Goal: Information Seeking & Learning: Learn about a topic

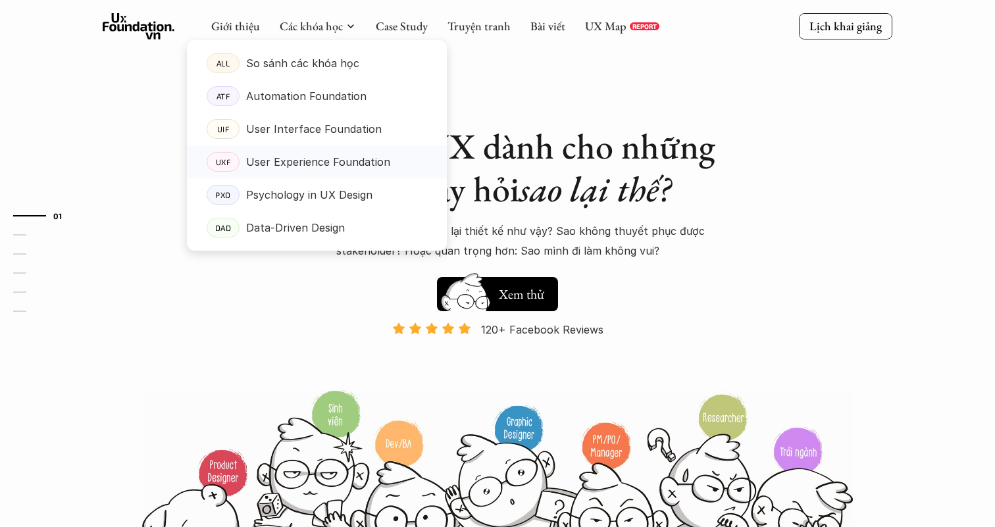
click at [325, 159] on p "User Experience Foundation" at bounding box center [318, 162] width 144 height 20
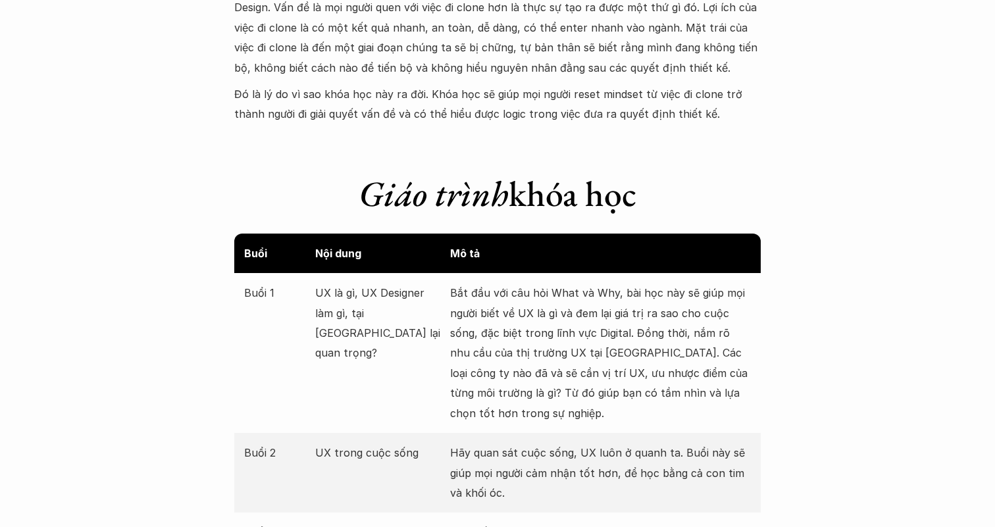
scroll to position [1340, 0]
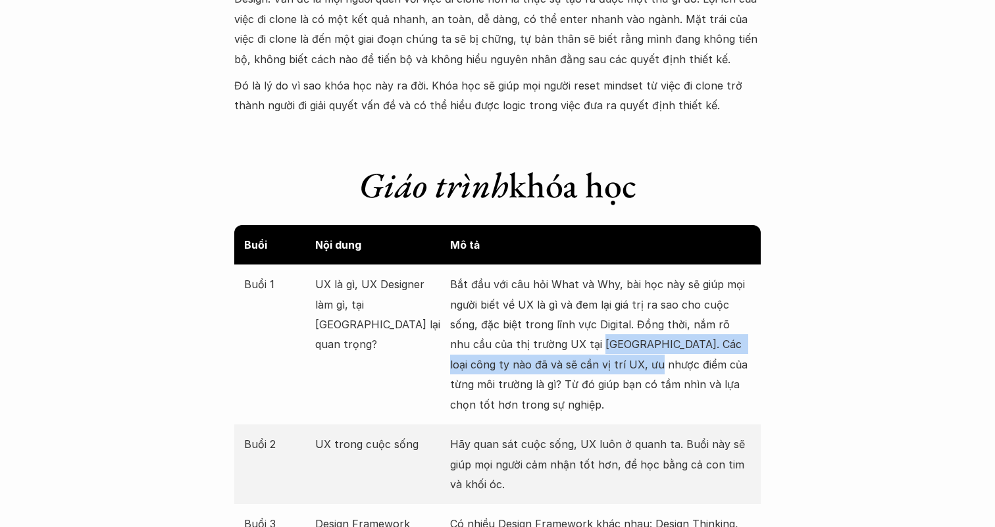
drag, startPoint x: 607, startPoint y: 356, endPoint x: 574, endPoint y: 341, distance: 36.2
click at [576, 342] on p "Bắt đầu với câu hỏi What và Why, bài học này sẽ giúp mọi người biết về UX là gì…" at bounding box center [600, 344] width 301 height 140
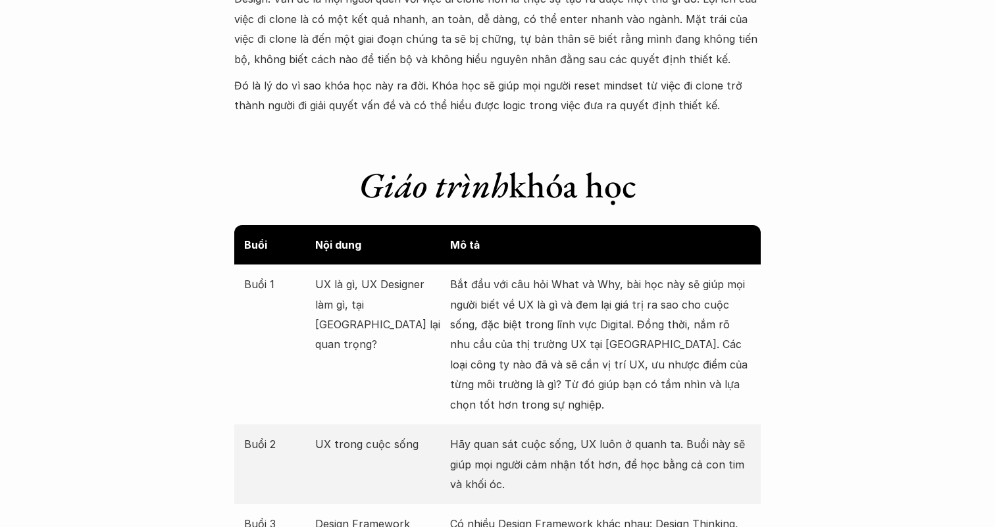
click at [635, 359] on p "Bắt đầu với câu hỏi What và Why, bài học này sẽ giúp mọi người biết về UX là gì…" at bounding box center [600, 344] width 301 height 140
drag, startPoint x: 635, startPoint y: 374, endPoint x: 580, endPoint y: 367, distance: 55.7
click at [592, 369] on p "Bắt đầu với câu hỏi What và Why, bài học này sẽ giúp mọi người biết về UX là gì…" at bounding box center [600, 344] width 301 height 140
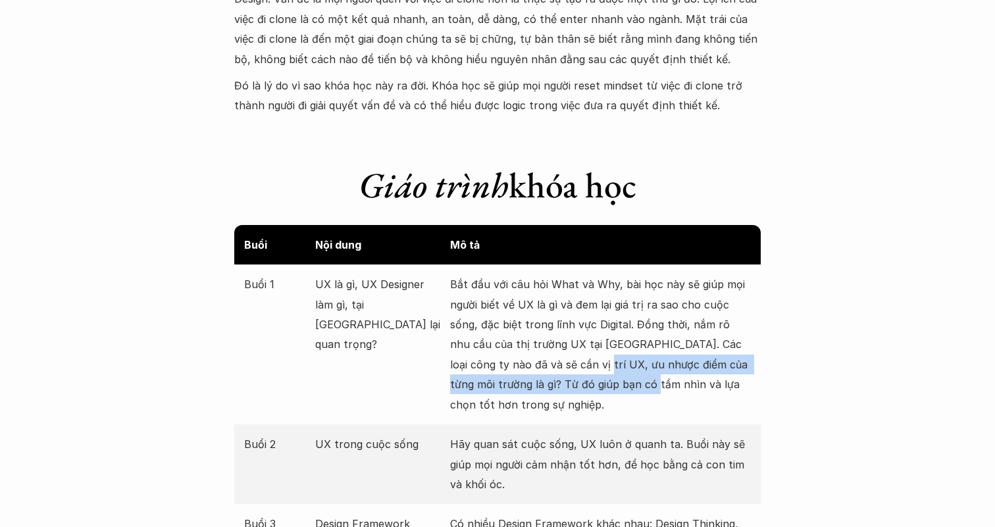
drag, startPoint x: 551, startPoint y: 366, endPoint x: 617, endPoint y: 386, distance: 68.7
click at [614, 385] on p "Bắt đầu với câu hỏi What và Why, bài học này sẽ giúp mọi người biết về UX là gì…" at bounding box center [600, 344] width 301 height 140
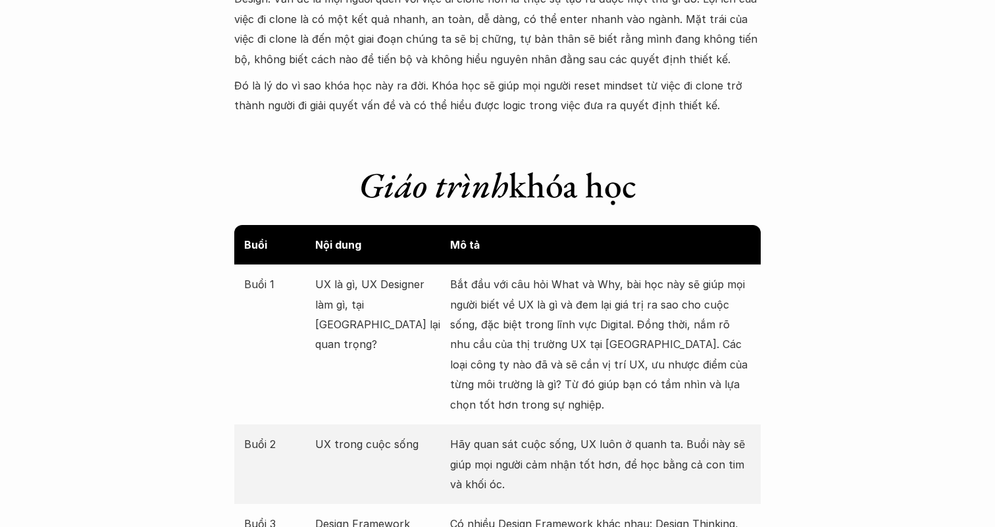
click at [638, 386] on p "Bắt đầu với câu hỏi What và Why, bài học này sẽ giúp mọi người biết về UX là gì…" at bounding box center [600, 344] width 301 height 140
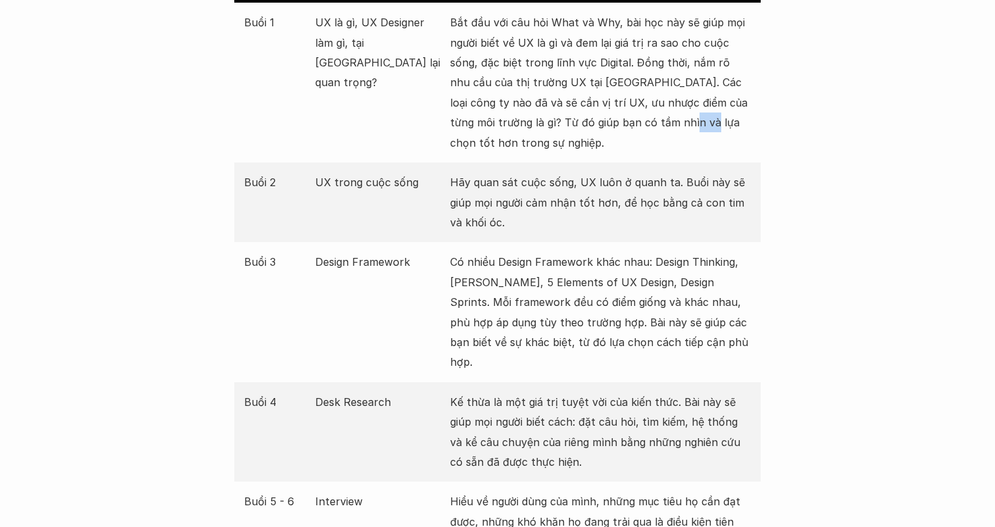
scroll to position [1606, 0]
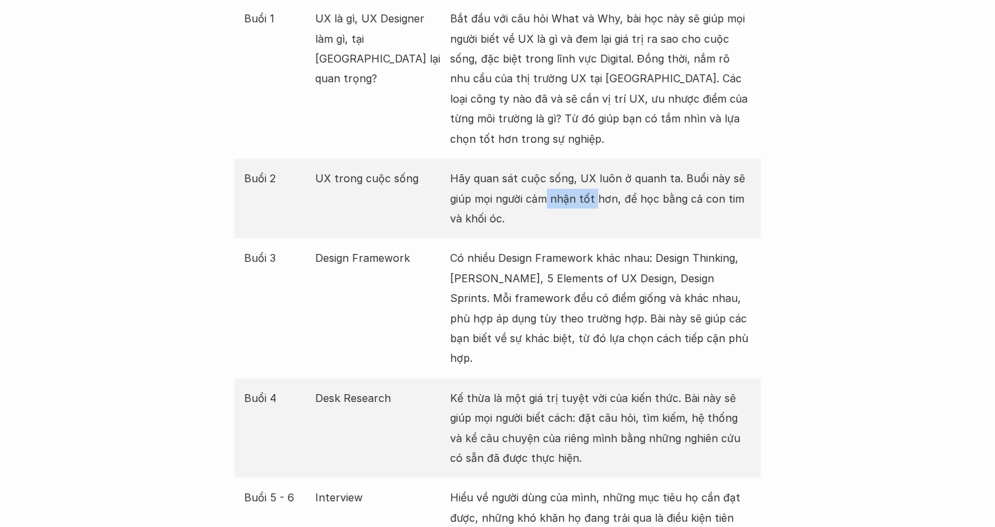
drag, startPoint x: 595, startPoint y: 197, endPoint x: 536, endPoint y: 194, distance: 58.6
click at [546, 194] on p "Hãy quan sát cuộc sống, UX luôn ở quanh ta. Buổi này sẽ giúp mọi người cảm nhận…" at bounding box center [600, 198] width 301 height 60
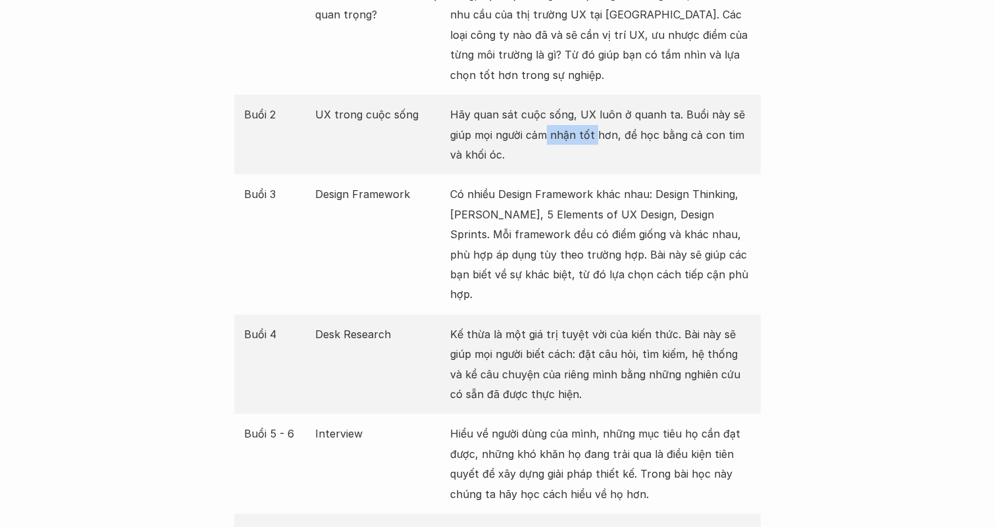
scroll to position [1696, 0]
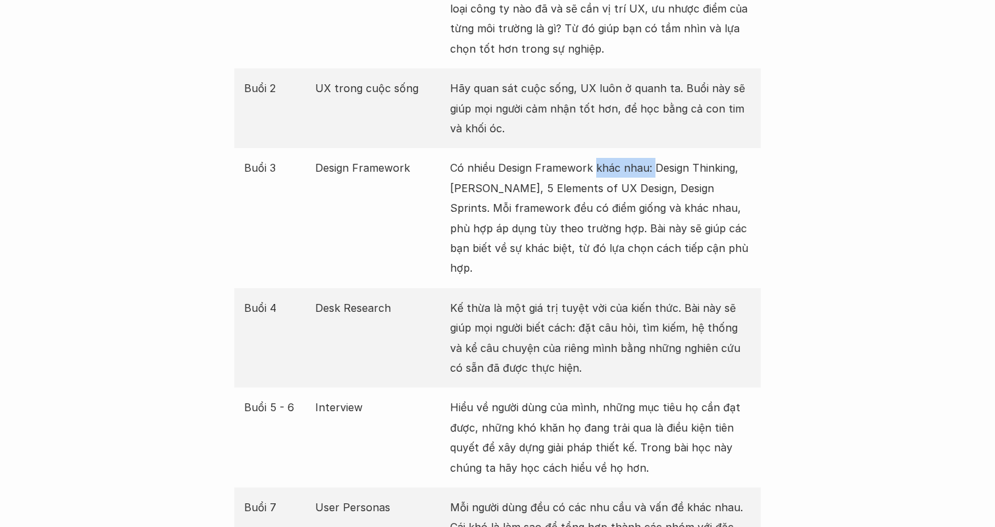
drag, startPoint x: 593, startPoint y: 169, endPoint x: 652, endPoint y: 176, distance: 58.9
click at [652, 176] on p "Có nhiều Design Framework khác nhau: Design Thinking, Lean UX, 5 Elements of UX…" at bounding box center [600, 218] width 301 height 120
drag, startPoint x: 686, startPoint y: 197, endPoint x: 539, endPoint y: 197, distance: 147.4
click at [620, 197] on p "Có nhiều Design Framework khác nhau: Design Thinking, Lean UX, 5 Elements of UX…" at bounding box center [600, 218] width 301 height 120
drag, startPoint x: 507, startPoint y: 207, endPoint x: 598, endPoint y: 207, distance: 90.8
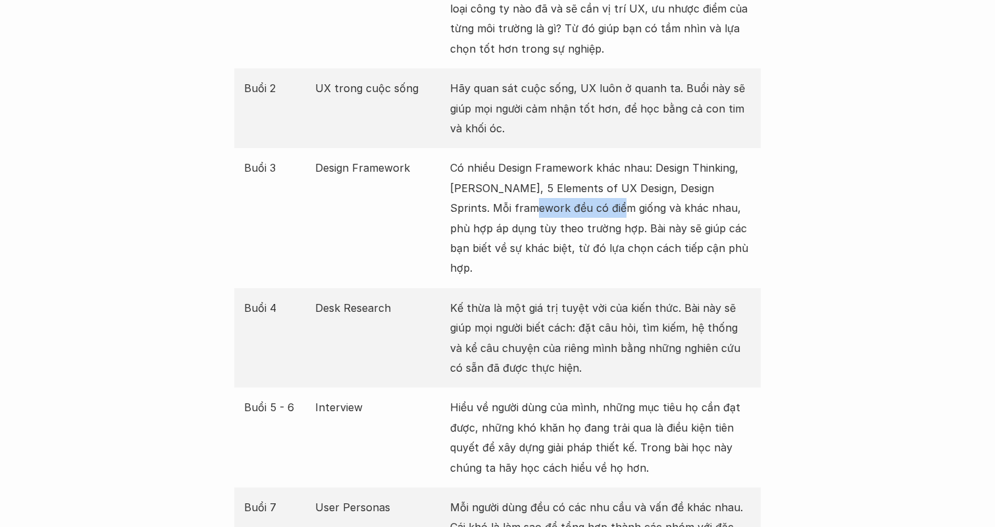
click at [598, 207] on p "Có nhiều Design Framework khác nhau: Design Thinking, Lean UX, 5 Elements of UX…" at bounding box center [600, 218] width 301 height 120
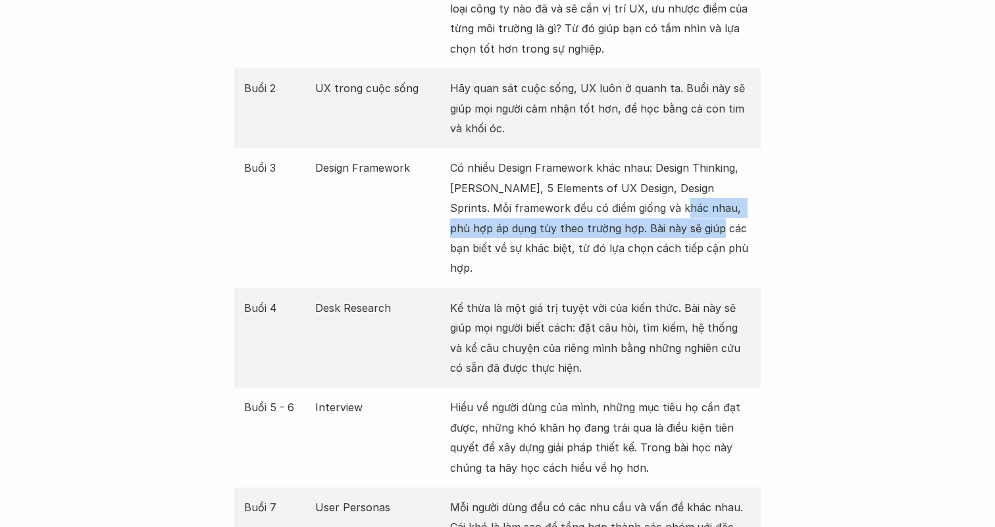
drag, startPoint x: 687, startPoint y: 218, endPoint x: 603, endPoint y: 188, distance: 88.9
click at [659, 210] on p "Có nhiều Design Framework khác nhau: Design Thinking, Lean UX, 5 Elements of UX…" at bounding box center [600, 218] width 301 height 120
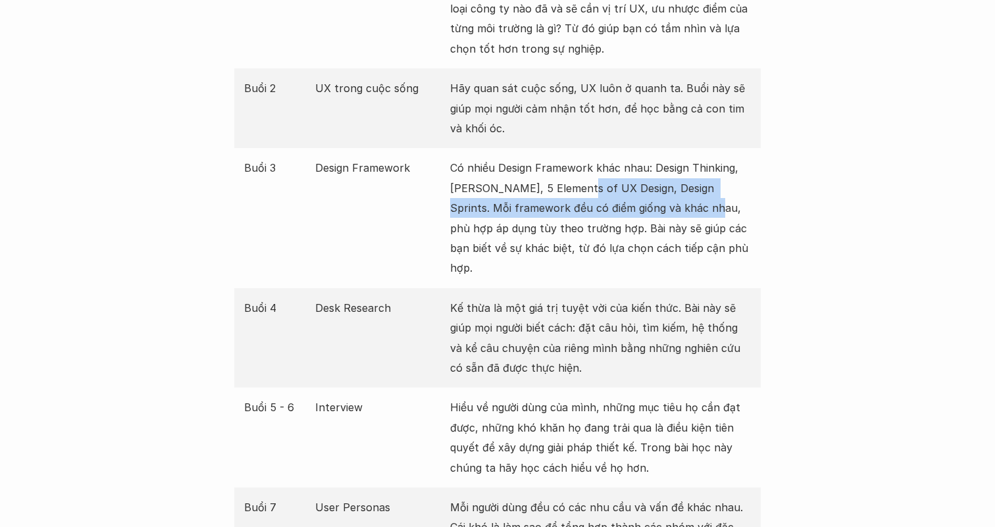
drag, startPoint x: 577, startPoint y: 191, endPoint x: 688, endPoint y: 199, distance: 111.5
click at [688, 199] on p "Có nhiều Design Framework khác nhau: Design Thinking, Lean UX, 5 Elements of UX…" at bounding box center [600, 218] width 301 height 120
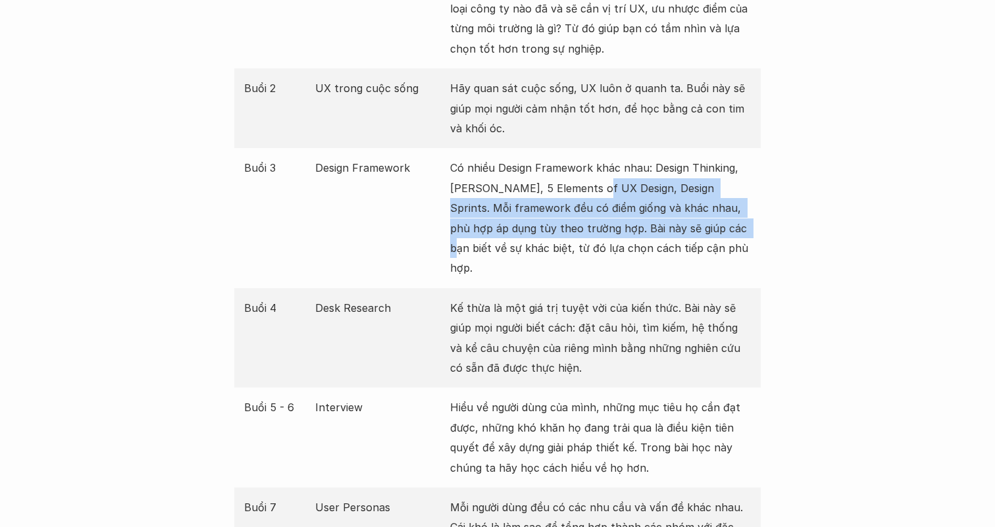
drag, startPoint x: 721, startPoint y: 228, endPoint x: 577, endPoint y: 176, distance: 152.4
click at [579, 178] on p "Có nhiều Design Framework khác nhau: Design Thinking, Lean UX, 5 Elements of UX…" at bounding box center [600, 218] width 301 height 120
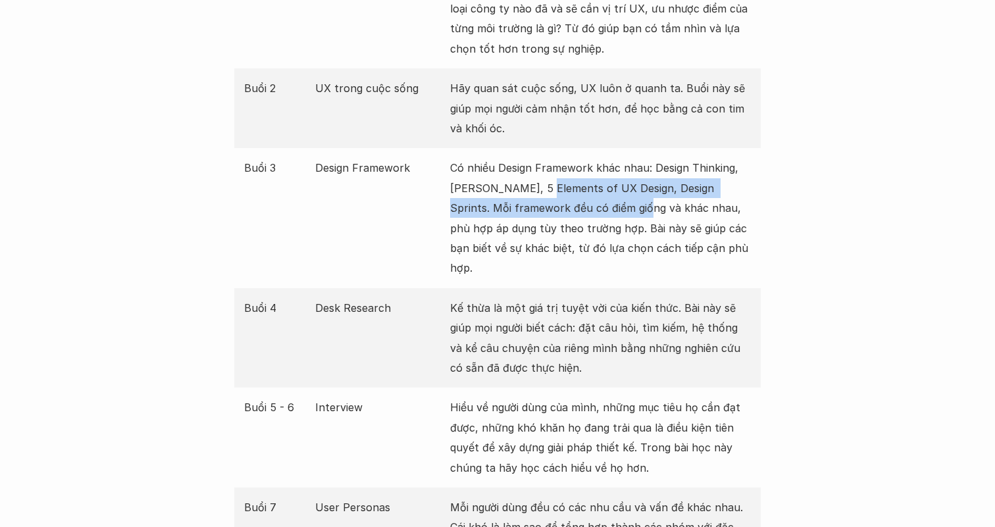
drag, startPoint x: 546, startPoint y: 179, endPoint x: 618, endPoint y: 206, distance: 76.6
click at [617, 205] on p "Có nhiều Design Framework khác nhau: Design Thinking, Lean UX, 5 Elements of UX…" at bounding box center [600, 218] width 301 height 120
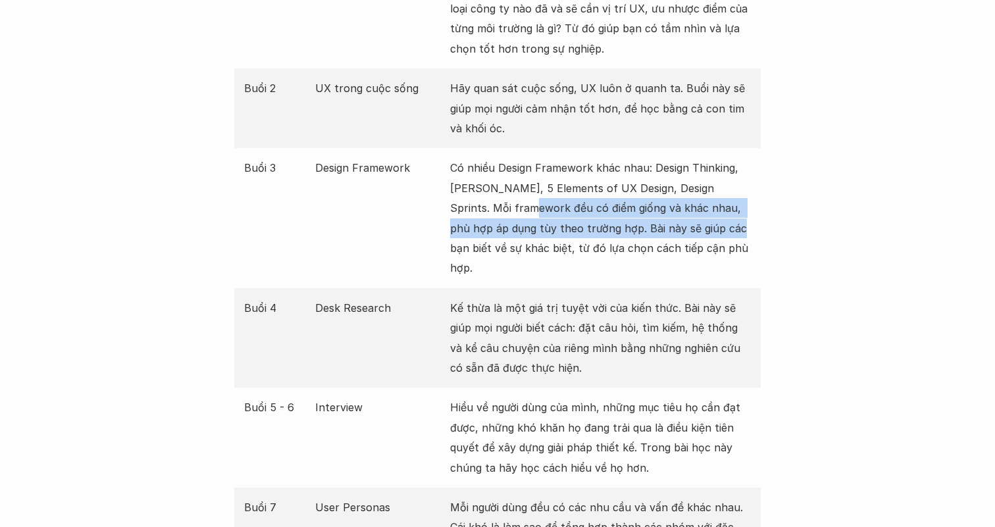
drag, startPoint x: 710, startPoint y: 237, endPoint x: 486, endPoint y: 211, distance: 225.3
click at [490, 212] on p "Có nhiều Design Framework khác nhau: Design Thinking, Lean UX, 5 Elements of UX…" at bounding box center [600, 218] width 301 height 120
drag, startPoint x: 471, startPoint y: 212, endPoint x: 636, endPoint y: 247, distance: 168.2
click at [636, 247] on p "Có nhiều Design Framework khác nhau: Design Thinking, Lean UX, 5 Elements of UX…" at bounding box center [600, 218] width 301 height 120
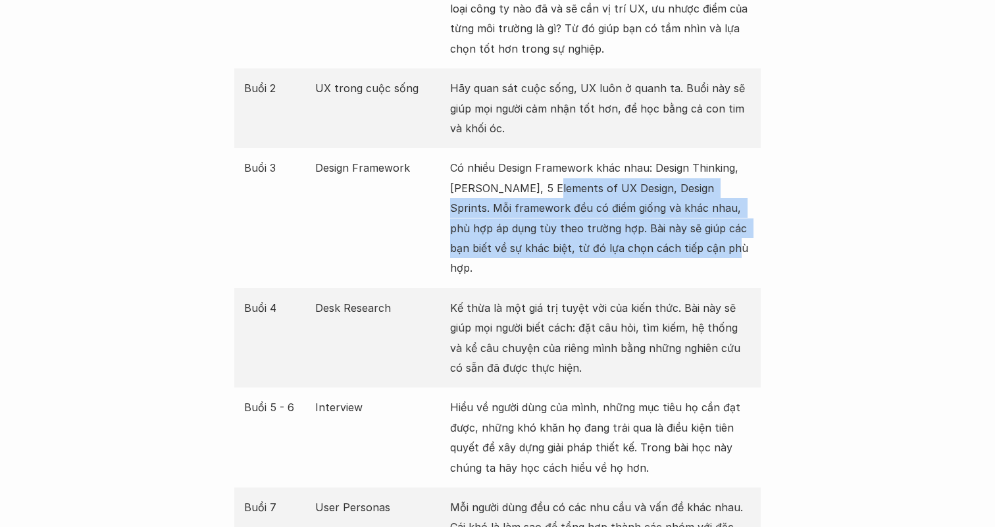
drag, startPoint x: 706, startPoint y: 251, endPoint x: 533, endPoint y: 190, distance: 183.4
click at [534, 191] on p "Có nhiều Design Framework khác nhau: Design Thinking, Lean UX, 5 Elements of UX…" at bounding box center [600, 218] width 301 height 120
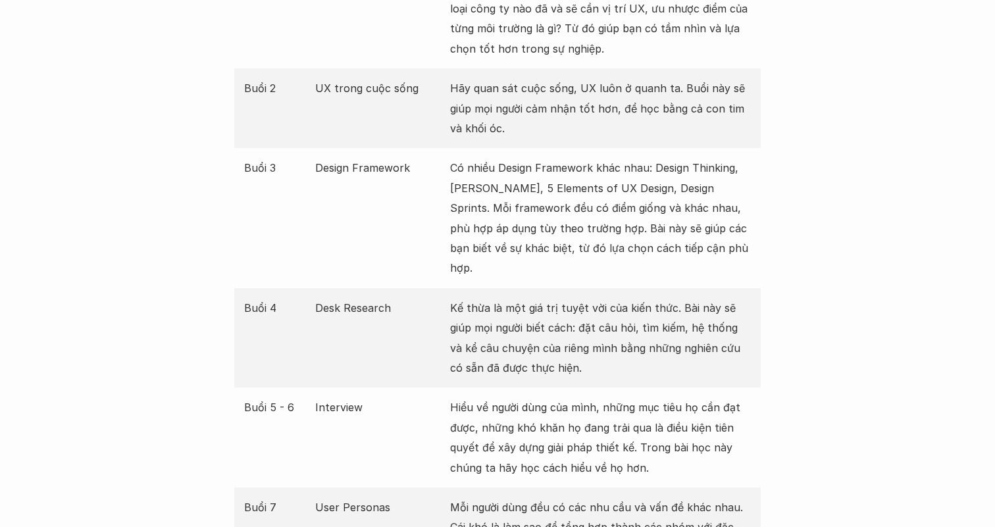
click at [517, 186] on p "Có nhiều Design Framework khác nhau: Design Thinking, Lean UX, 5 Elements of UX…" at bounding box center [600, 218] width 301 height 120
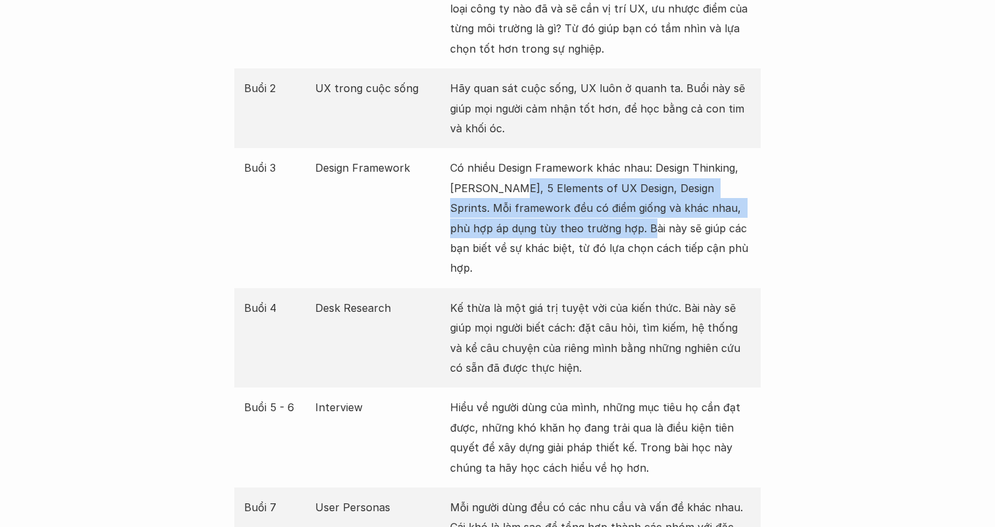
drag, startPoint x: 517, startPoint y: 186, endPoint x: 600, endPoint y: 236, distance: 96.5
click at [600, 236] on p "Có nhiều Design Framework khác nhau: Design Thinking, Lean UX, 5 Elements of UX…" at bounding box center [600, 218] width 301 height 120
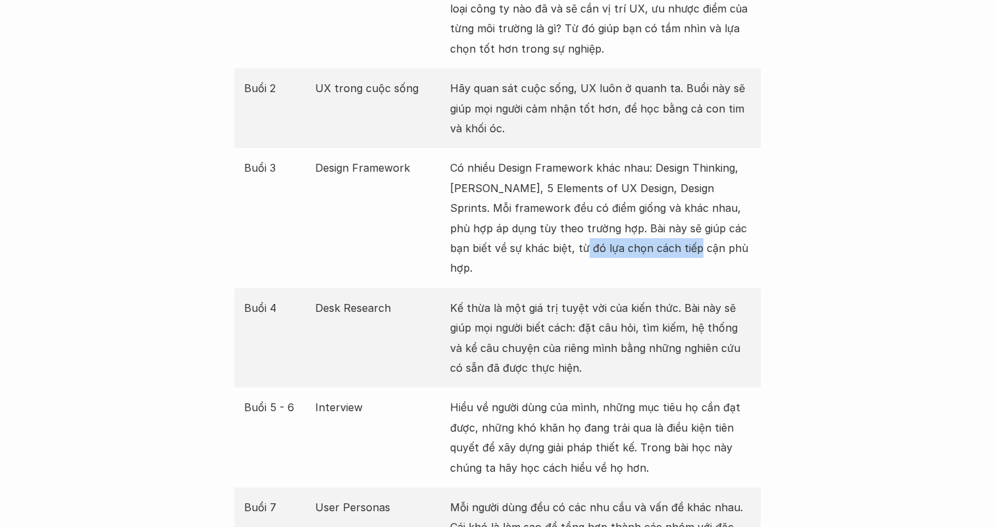
drag, startPoint x: 667, startPoint y: 249, endPoint x: 528, endPoint y: 242, distance: 139.0
click at [532, 243] on p "Có nhiều Design Framework khác nhau: Design Thinking, Lean UX, 5 Elements of UX…" at bounding box center [600, 218] width 301 height 120
click at [567, 247] on p "Có nhiều Design Framework khác nhau: Design Thinking, Lean UX, 5 Elements of UX…" at bounding box center [600, 218] width 301 height 120
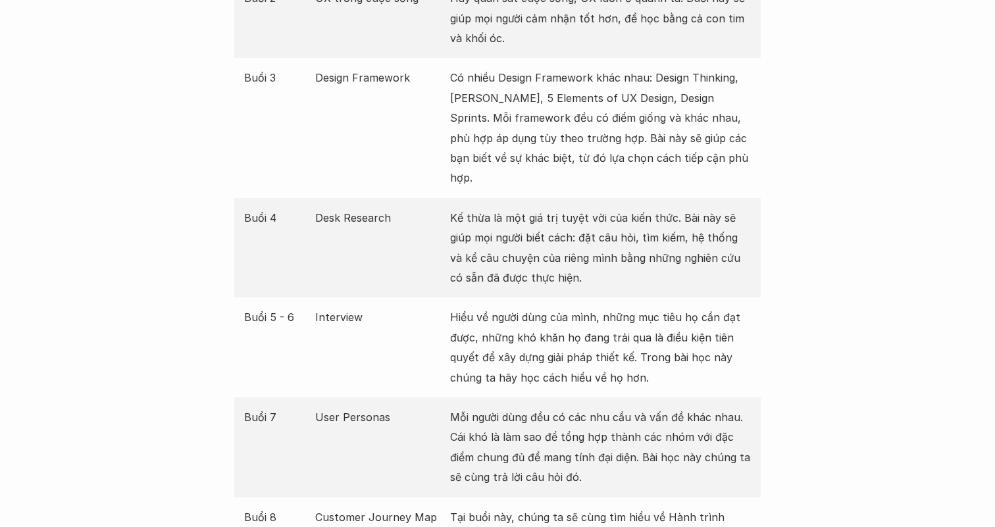
scroll to position [1809, 0]
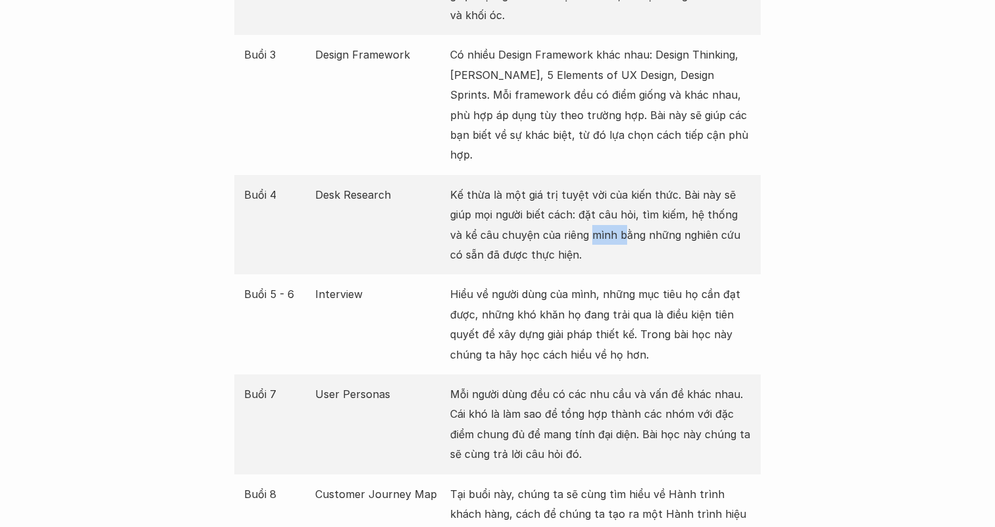
drag, startPoint x: 596, startPoint y: 219, endPoint x: 557, endPoint y: 204, distance: 41.7
click at [557, 204] on p "Kế thừa là một giá trị tuyệt vời của kiến thức. Bài này sẽ giúp mọi người biết …" at bounding box center [600, 225] width 301 height 80
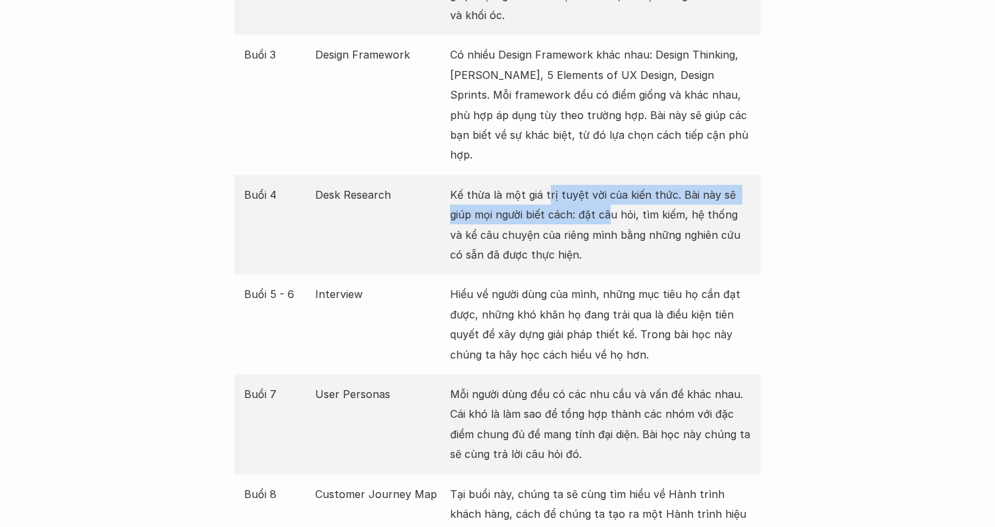
drag, startPoint x: 545, startPoint y: 175, endPoint x: 587, endPoint y: 186, distance: 43.4
click at [586, 186] on p "Kế thừa là một giá trị tuyệt vời của kiến thức. Bài này sẽ giúp mọi người biết …" at bounding box center [600, 225] width 301 height 80
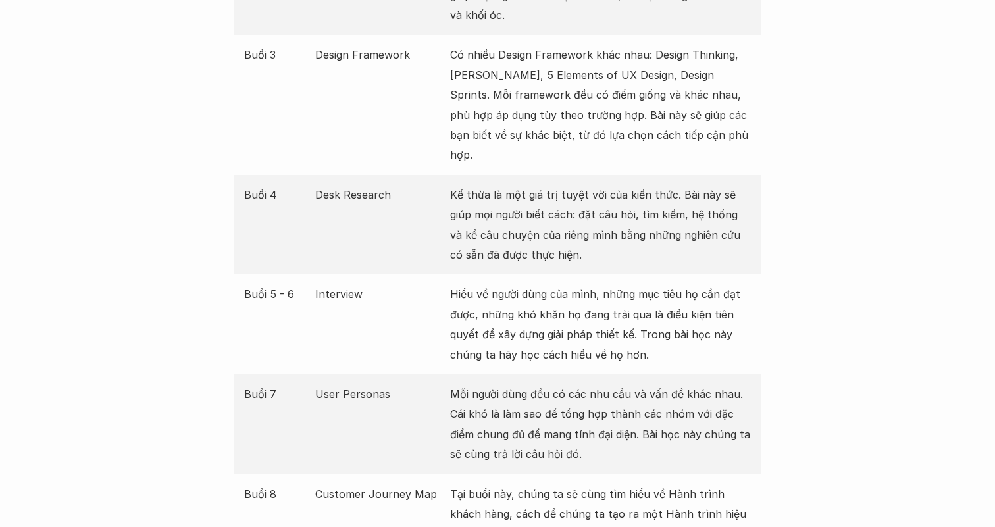
click at [590, 207] on p "Kế thừa là một giá trị tuyệt vời của kiến thức. Bài này sẽ giúp mọi người biết …" at bounding box center [600, 225] width 301 height 80
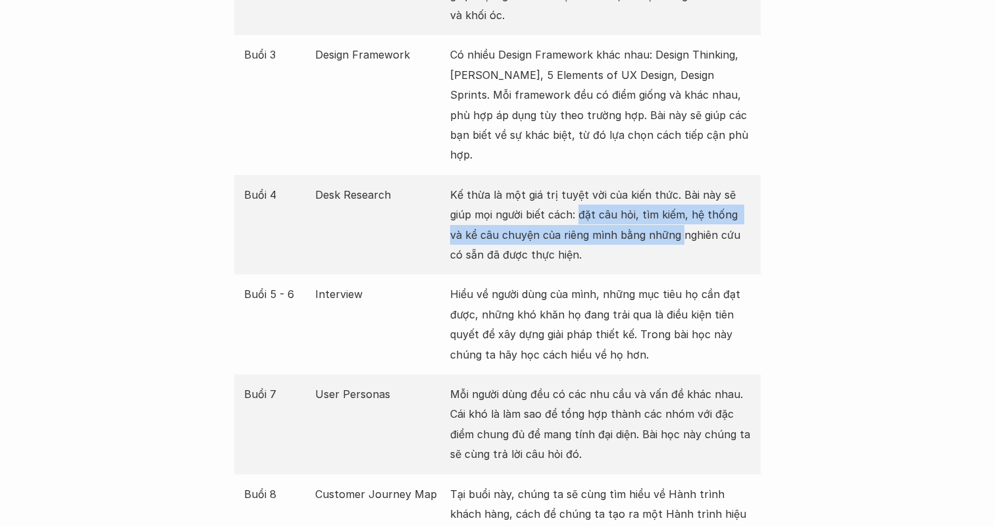
drag, startPoint x: 557, startPoint y: 198, endPoint x: 652, endPoint y: 219, distance: 97.7
click at [652, 219] on p "Kế thừa là một giá trị tuyệt vời của kiến thức. Bài này sẽ giúp mọi người biết …" at bounding box center [600, 225] width 301 height 80
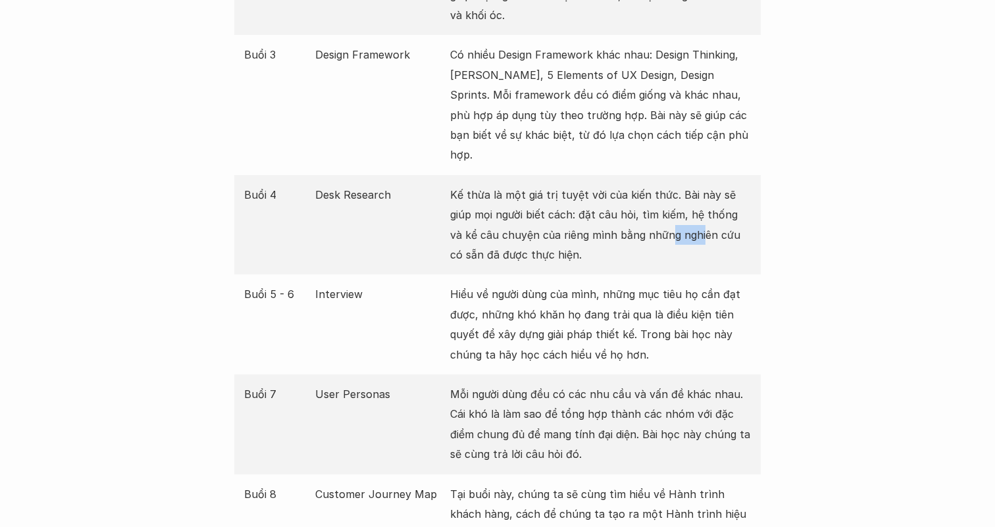
drag, startPoint x: 671, startPoint y: 219, endPoint x: 611, endPoint y: 205, distance: 62.1
click at [623, 208] on p "Kế thừa là một giá trị tuyệt vời của kiến thức. Bài này sẽ giúp mọi người biết …" at bounding box center [600, 225] width 301 height 80
drag, startPoint x: 565, startPoint y: 197, endPoint x: 692, endPoint y: 197, distance: 127.0
click at [691, 199] on p "Kế thừa là một giá trị tuyệt vời của kiến thức. Bài này sẽ giúp mọi người biết …" at bounding box center [600, 225] width 301 height 80
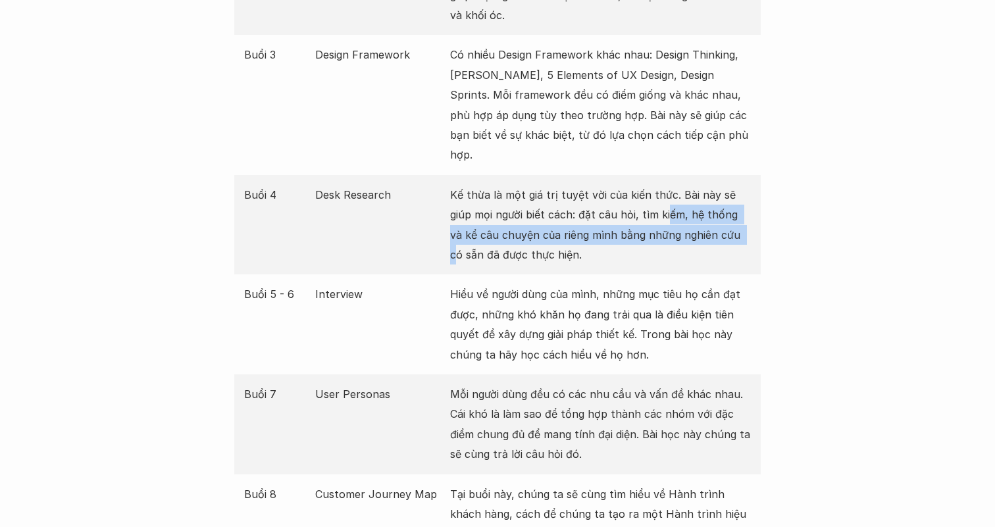
drag, startPoint x: 713, startPoint y: 205, endPoint x: 631, endPoint y: 186, distance: 83.8
click at [634, 188] on p "Kế thừa là một giá trị tuyệt vời của kiến thức. Bài này sẽ giúp mọi người biết …" at bounding box center [600, 225] width 301 height 80
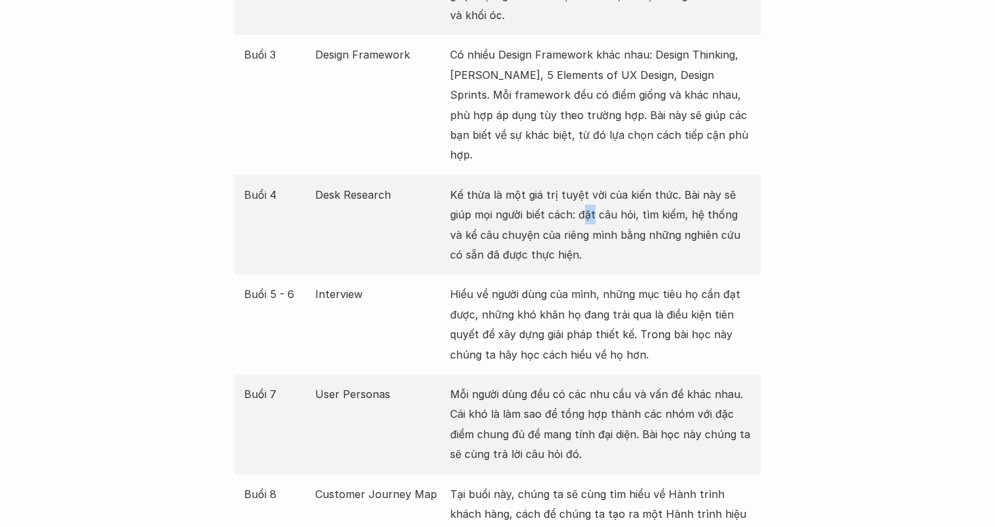
drag, startPoint x: 569, startPoint y: 198, endPoint x: 557, endPoint y: 198, distance: 11.2
click at [561, 198] on p "Kế thừa là một giá trị tuyệt vời của kiến thức. Bài này sẽ giúp mọi người biết …" at bounding box center [600, 225] width 301 height 80
drag, startPoint x: 513, startPoint y: 209, endPoint x: 583, endPoint y: 205, distance: 69.9
click at [580, 209] on p "Kế thừa là một giá trị tuyệt vời của kiến thức. Bài này sẽ giúp mọi người biết …" at bounding box center [600, 225] width 301 height 80
drag, startPoint x: 623, startPoint y: 207, endPoint x: 515, endPoint y: 211, distance: 108.7
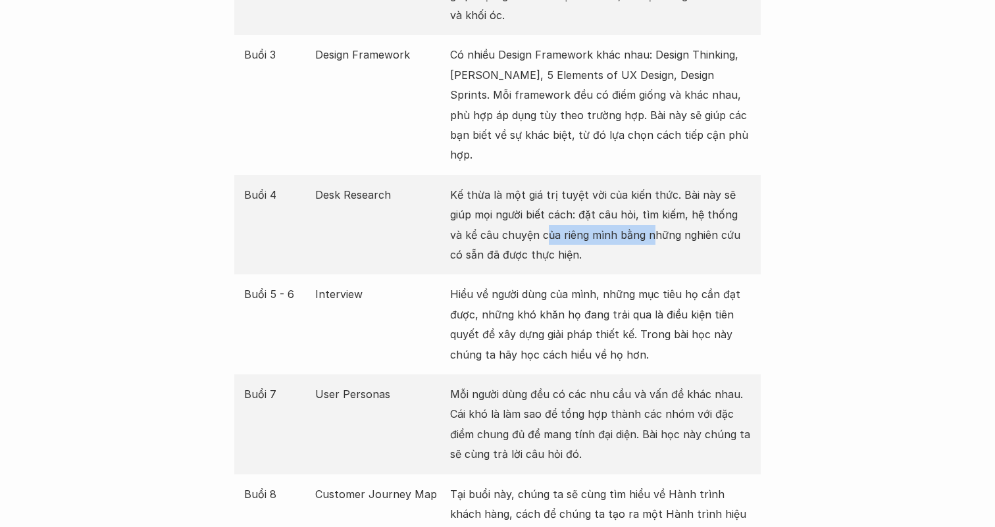
click at [515, 211] on p "Kế thừa là một giá trị tuyệt vời của kiến thức. Bài này sẽ giúp mọi người biết …" at bounding box center [600, 225] width 301 height 80
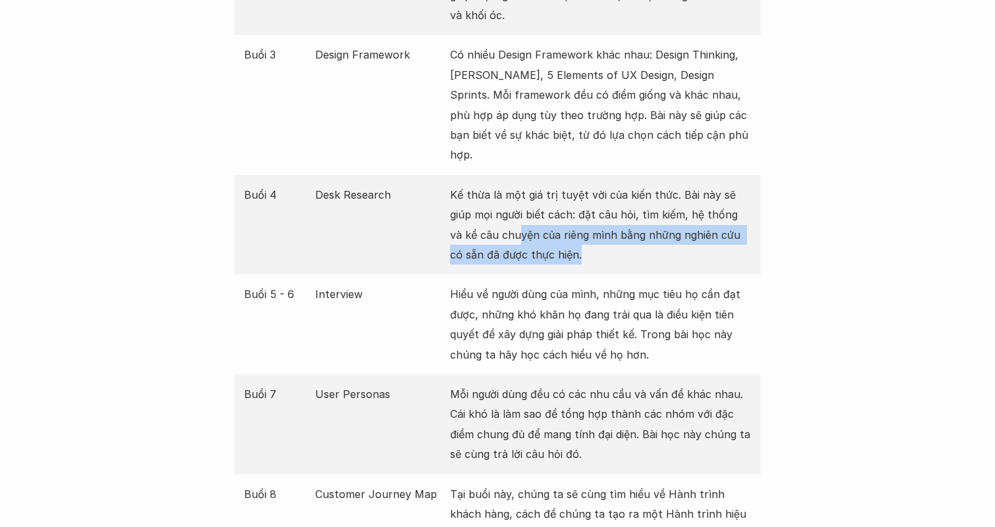
drag, startPoint x: 492, startPoint y: 211, endPoint x: 720, endPoint y: 227, distance: 228.9
click at [719, 227] on p "Kế thừa là một giá trị tuyệt vời của kiến thức. Bài này sẽ giúp mọi người biết …" at bounding box center [600, 225] width 301 height 80
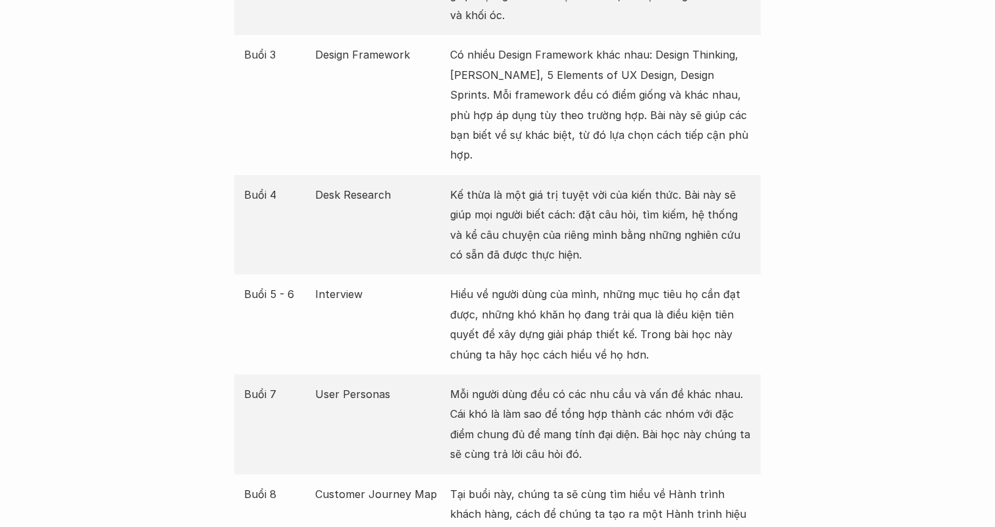
click at [722, 222] on p "Kế thừa là một giá trị tuyệt vời của kiến thức. Bài này sẽ giúp mọi người biết …" at bounding box center [600, 225] width 301 height 80
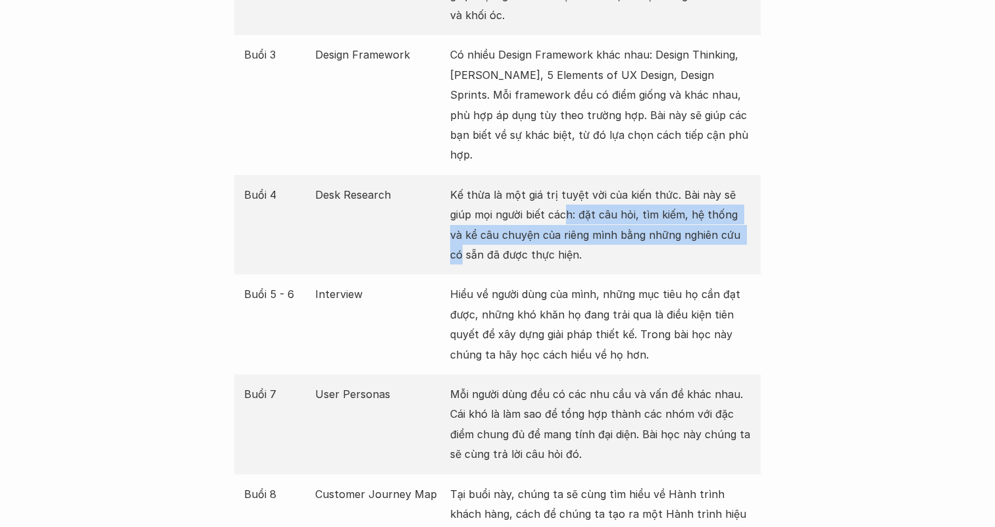
drag, startPoint x: 722, startPoint y: 220, endPoint x: 543, endPoint y: 197, distance: 180.5
click at [543, 197] on p "Kế thừa là một giá trị tuyệt vời của kiến thức. Bài này sẽ giúp mọi người biết …" at bounding box center [600, 225] width 301 height 80
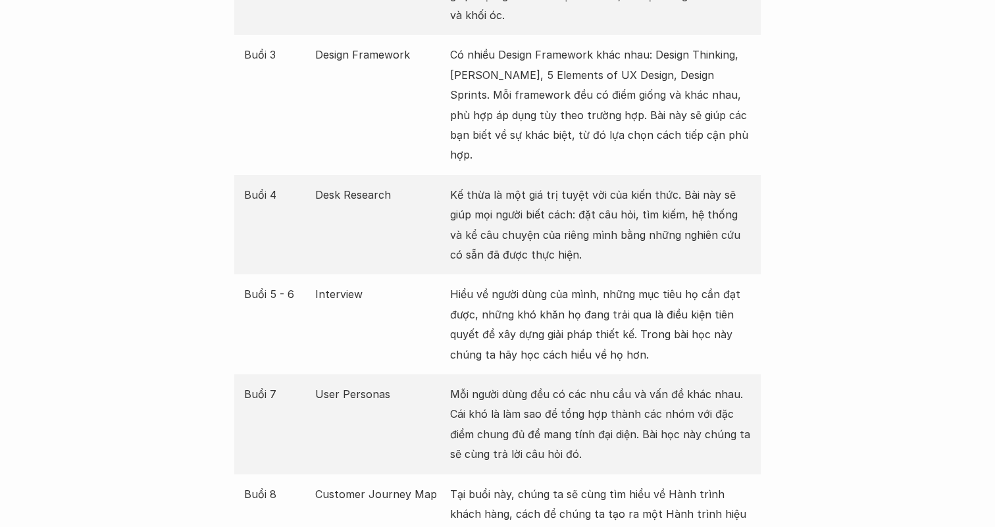
click at [507, 208] on p "Kế thừa là một giá trị tuyệt vời của kiến thức. Bài này sẽ giúp mọi người biết …" at bounding box center [600, 225] width 301 height 80
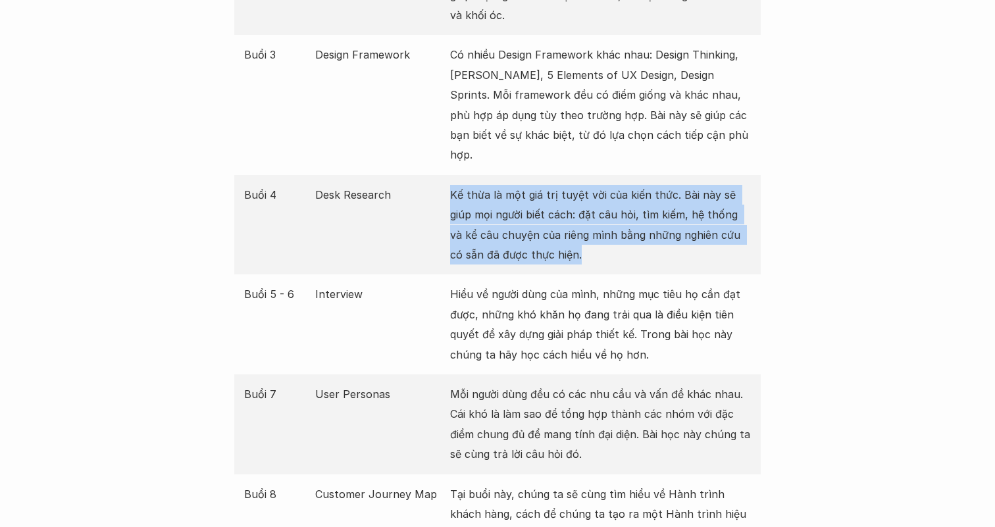
drag, startPoint x: 543, startPoint y: 232, endPoint x: 447, endPoint y: 165, distance: 117.0
click at [447, 175] on div "Buổi 4 Desk Research Kế thừa là một giá trị tuyệt vời của kiến thức. Bài này sẽ…" at bounding box center [497, 225] width 526 height 100
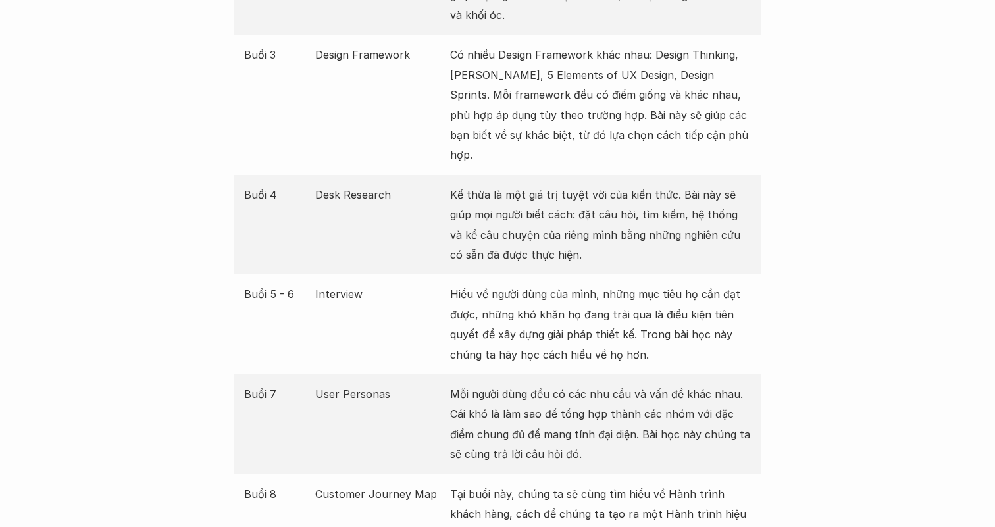
click at [522, 213] on p "Kế thừa là một giá trị tuyệt vời của kiến thức. Bài này sẽ giúp mọi người biết …" at bounding box center [600, 225] width 301 height 80
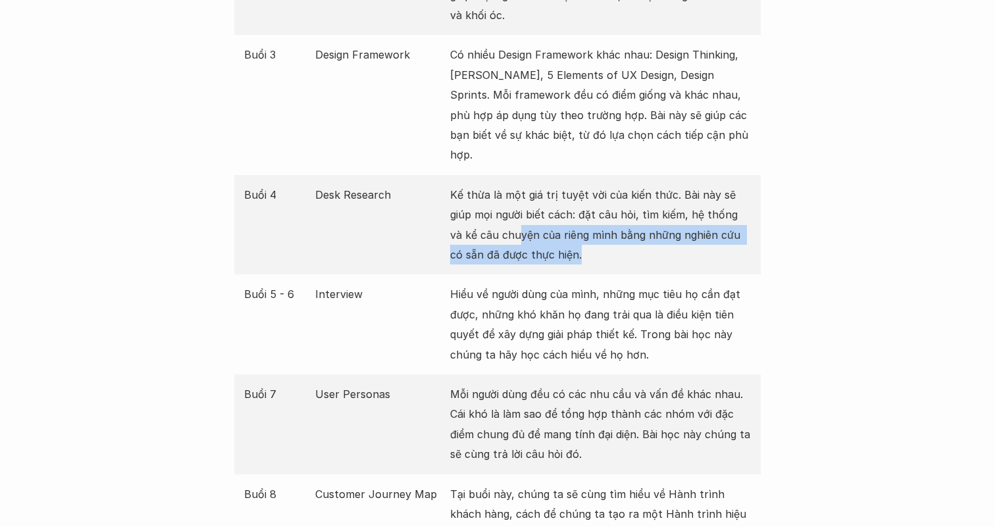
drag, startPoint x: 544, startPoint y: 234, endPoint x: 495, endPoint y: 209, distance: 55.6
click at [493, 208] on p "Kế thừa là một giá trị tuyệt vời của kiến thức. Bài này sẽ giúp mọi người biết …" at bounding box center [600, 225] width 301 height 80
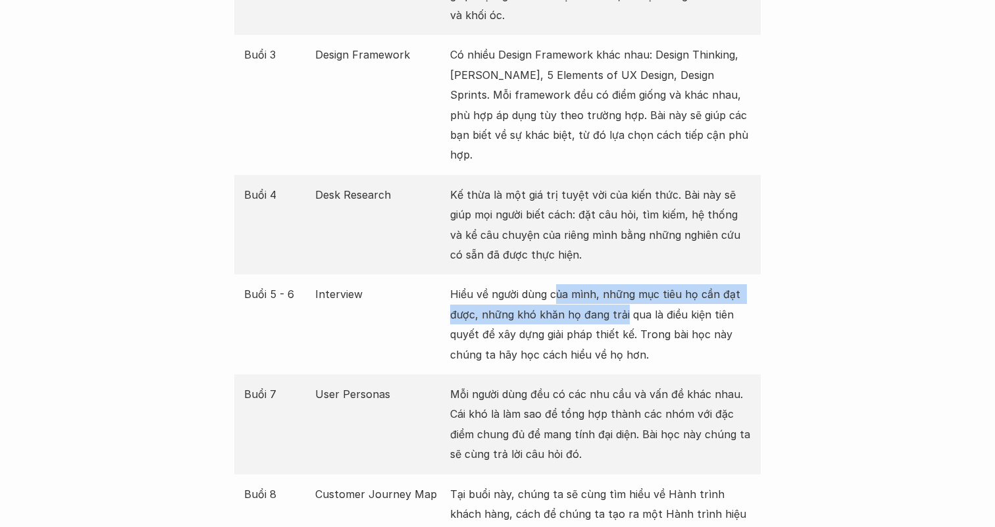
drag, startPoint x: 555, startPoint y: 270, endPoint x: 624, endPoint y: 289, distance: 71.7
click at [624, 289] on p "Hiểu về người dùng của mình, những mục tiêu họ cần đạt được, những khó khăn họ …" at bounding box center [600, 324] width 301 height 80
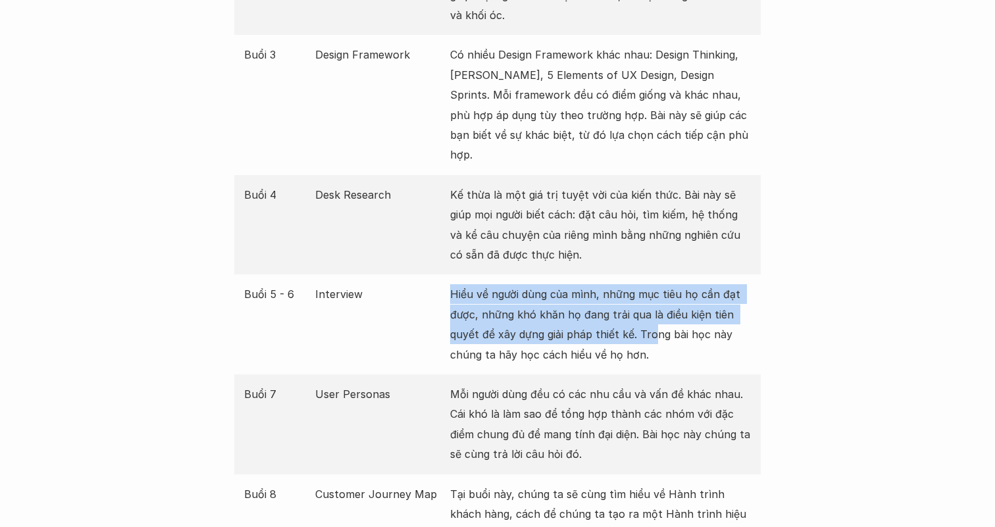
drag
click at [508, 274] on div "Buổi 5 - 6 Interview Hiểu về người dùng của mình, những mục tiêu họ cần đạt đượ…" at bounding box center [497, 324] width 526 height 100
click at [484, 274] on div "Buổi 5 - 6 Interview Hiểu về người dùng của mình, những mục tiêu họ cần đạt đượ…" at bounding box center [497, 324] width 526 height 100
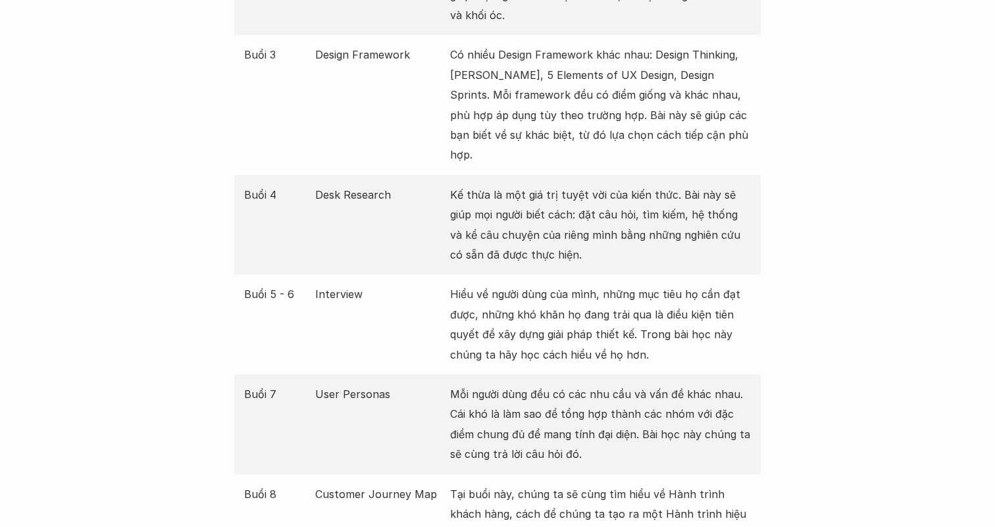
click at [617, 306] on p "Hiểu về người dùng của mình, những mục tiêu họ cần đạt được, những khó khăn họ …" at bounding box center [600, 324] width 301 height 80
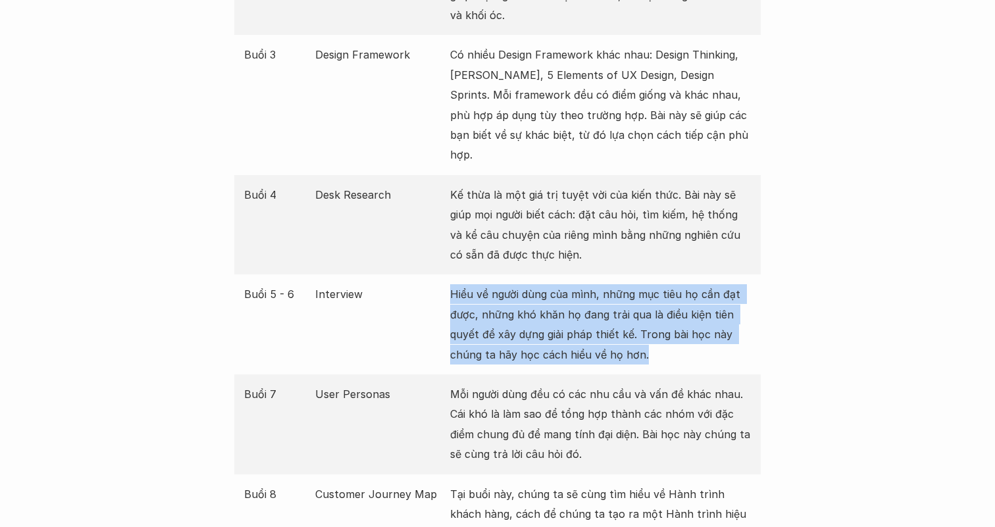
click at [446, 274] on div "Buổi 5 - 6 Interview Hiểu về người dùng của mình, những mục tiêu họ cần đạt đượ…" at bounding box center [497, 324] width 526 height 100
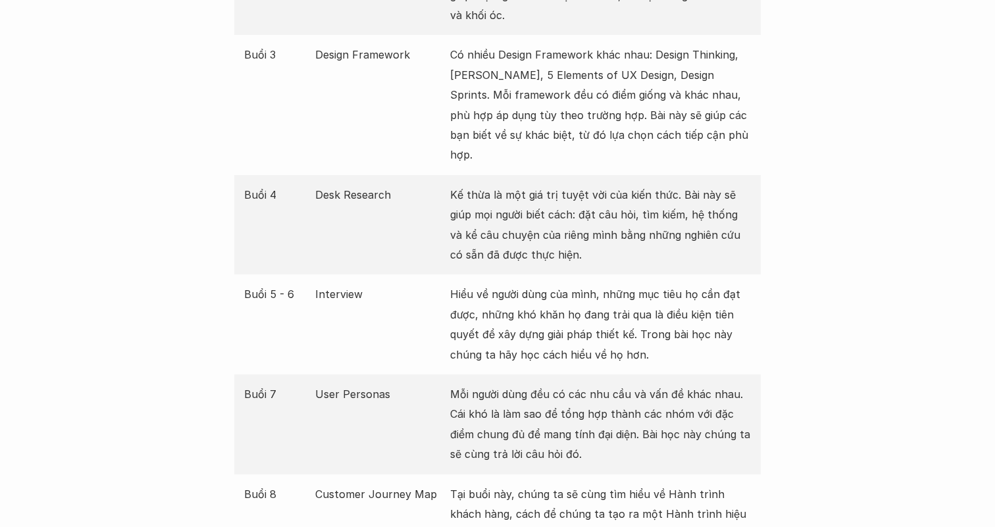
click at [667, 324] on p "Hiểu về người dùng của mình, những mục tiêu họ cần đạt được, những khó khăn họ …" at bounding box center [600, 324] width 301 height 80
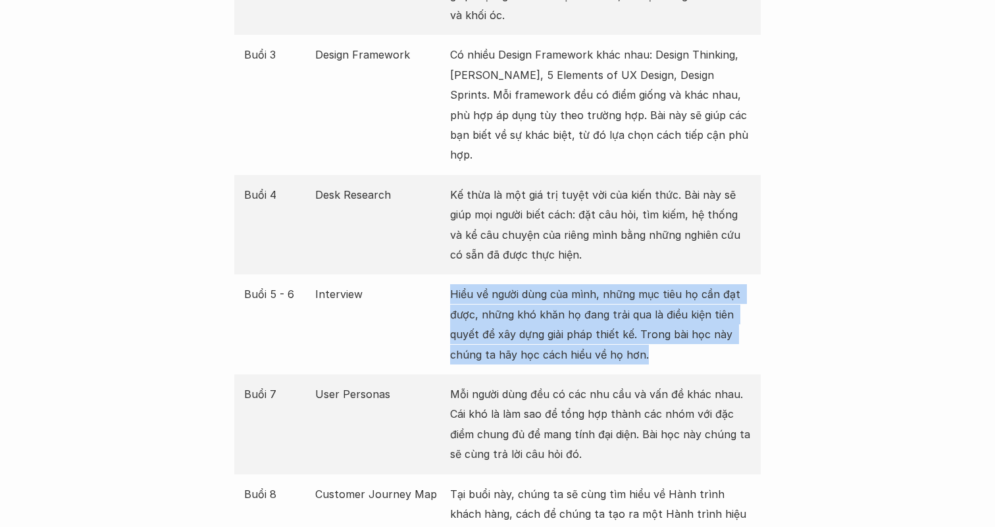
click at [447, 274] on div "Buổi 5 - 6 Interview Hiểu về người dùng của mình, những mục tiêu họ cần đạt đượ…" at bounding box center [497, 324] width 526 height 100
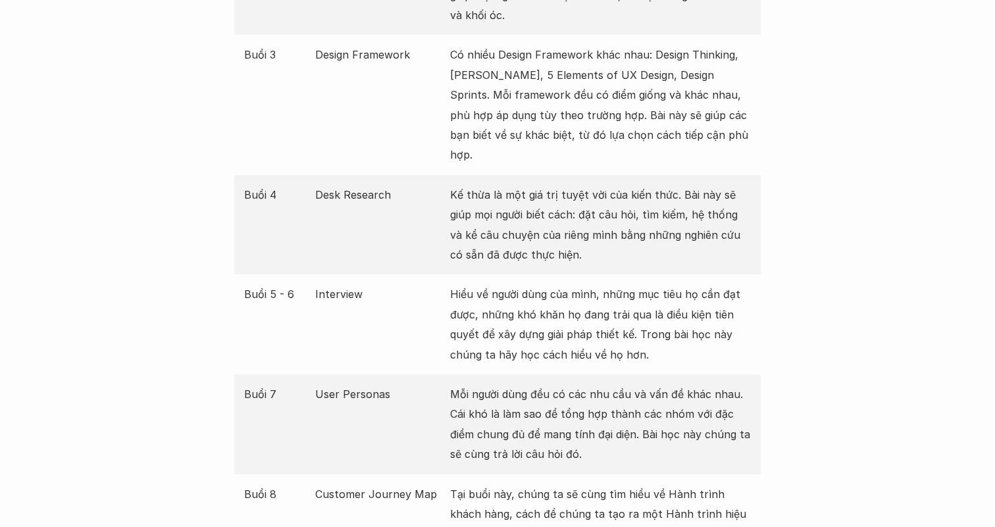
click at [619, 318] on p "Hiểu về người dùng của mình, những mục tiêu họ cần đạt được, những khó khăn họ …" at bounding box center [600, 324] width 301 height 80
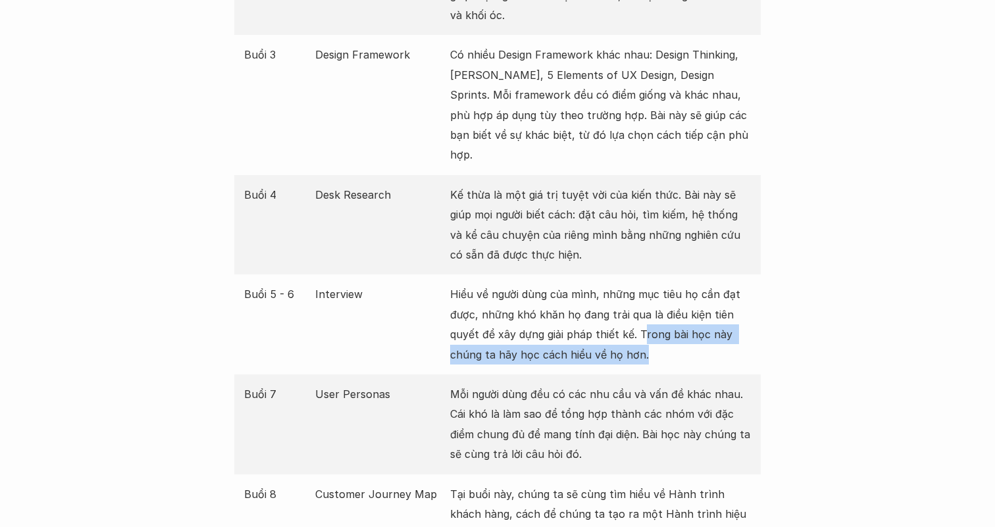
click at [641, 311] on p "Hiểu về người dùng của mình, những mục tiêu họ cần đạt được, những khó khăn họ …" at bounding box center [600, 324] width 301 height 80
click at [646, 313] on p "Hiểu về người dùng của mình, những mục tiêu họ cần đạt được, những khó khăn họ …" at bounding box center [600, 324] width 301 height 80
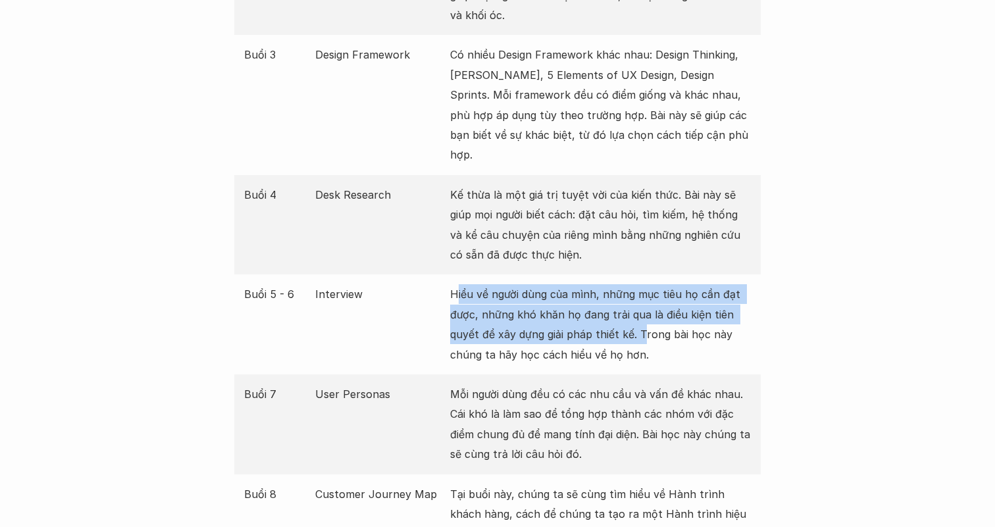
click at [458, 284] on p "Hiểu về người dùng của mình, những mục tiêu họ cần đạt được, những khó khăn họ …" at bounding box center [600, 324] width 301 height 80
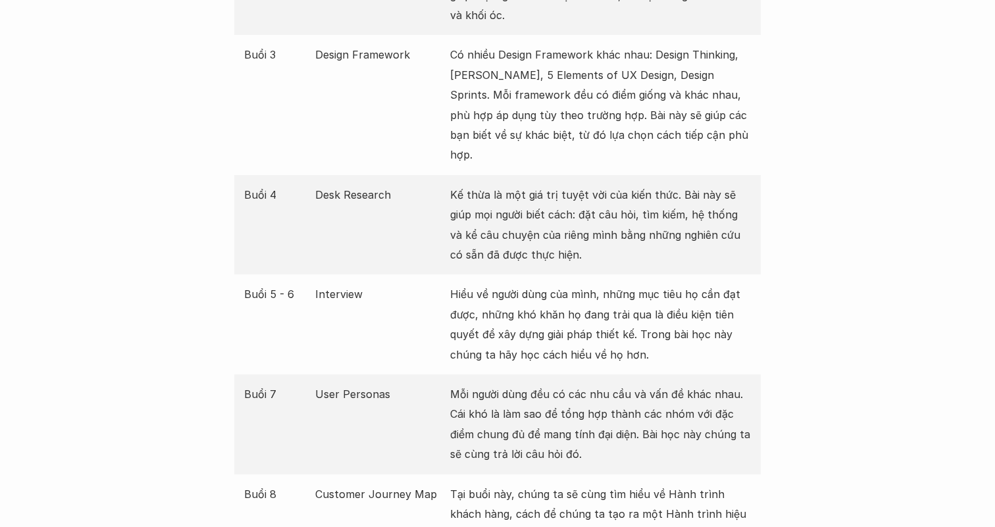
click at [554, 316] on p "Hiểu về người dùng của mình, những mục tiêu họ cần đạt được, những khó khăn họ …" at bounding box center [600, 324] width 301 height 80
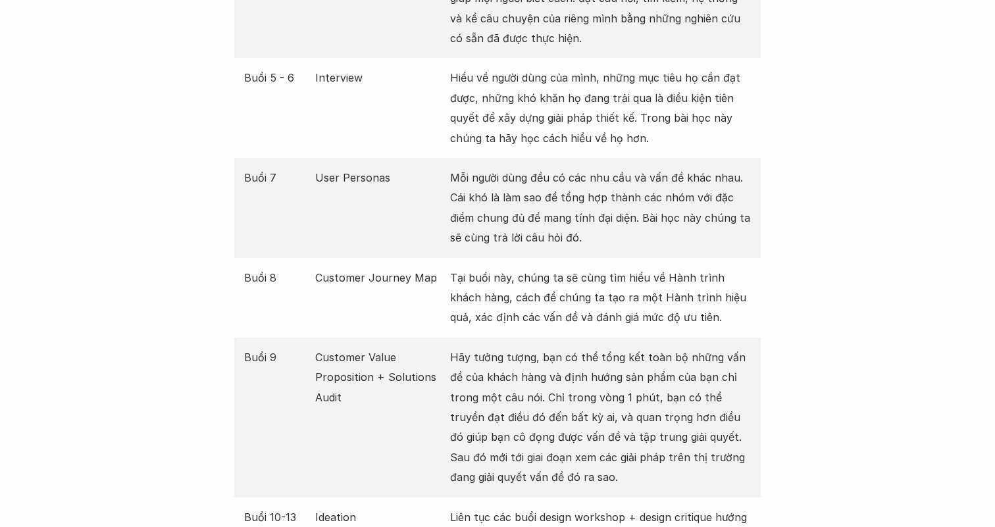
scroll to position [2034, 0]
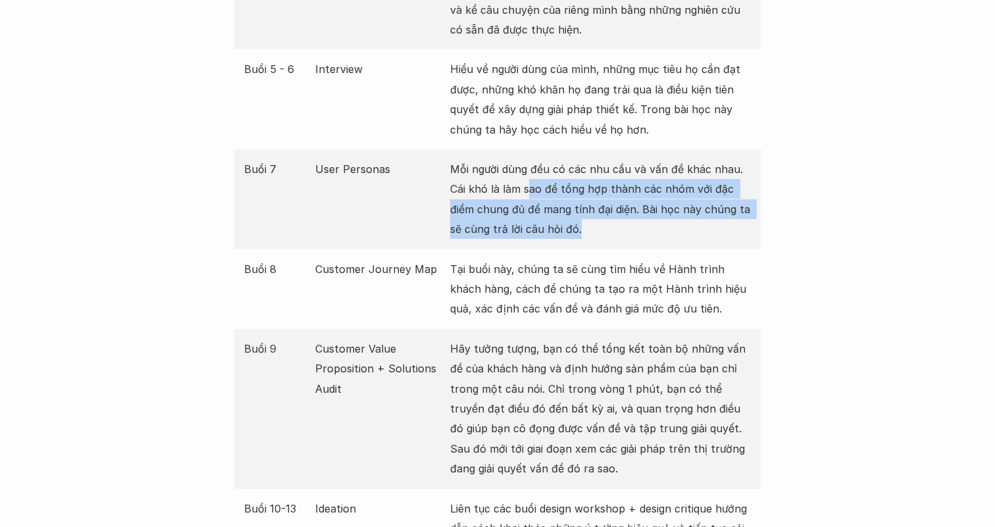
click at [528, 172] on p "Mỗi người dùng đều có các nhu cầu và vấn đề khác nhau. Cái khó là làm sao để tổ…" at bounding box center [600, 199] width 301 height 80
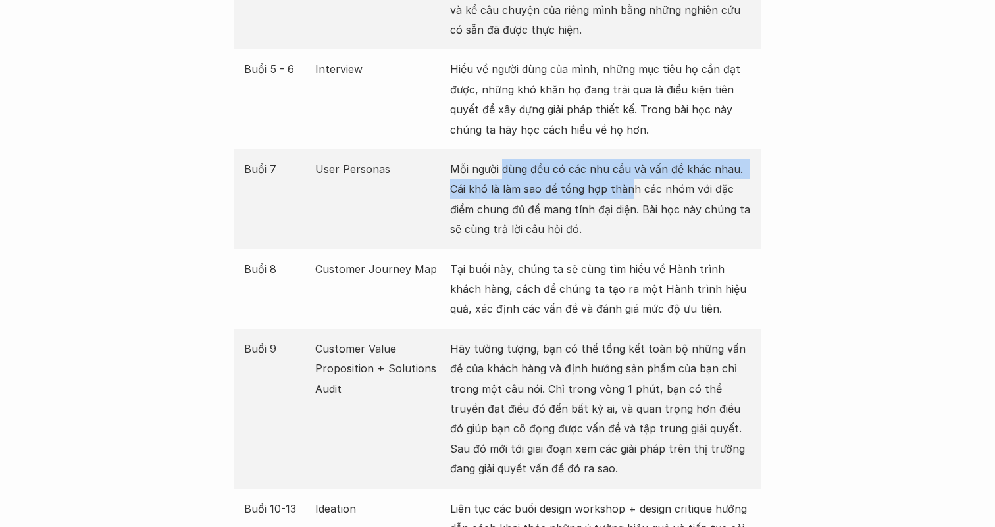
click at [626, 176] on p "Mỗi người dùng đều có các nhu cầu và vấn đề khác nhau. Cái khó là làm sao để tổ…" at bounding box center [600, 199] width 301 height 80
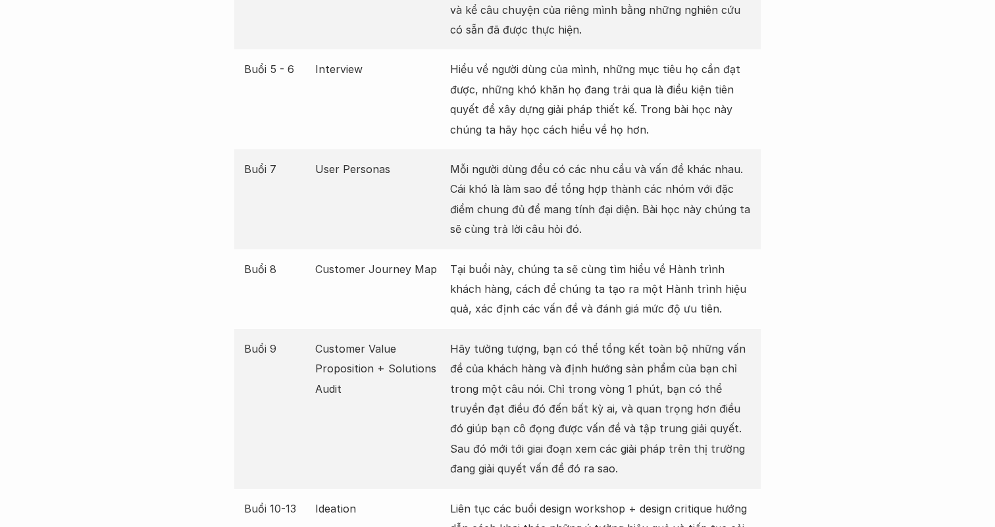
click at [646, 176] on p "Mỗi người dùng đều có các nhu cầu và vấn đề khác nhau. Cái khó là làm sao để tổ…" at bounding box center [600, 199] width 301 height 80
click at [621, 191] on p "Mỗi người dùng đều có các nhu cầu và vấn đề khác nhau. Cái khó là làm sao để tổ…" at bounding box center [600, 199] width 301 height 80
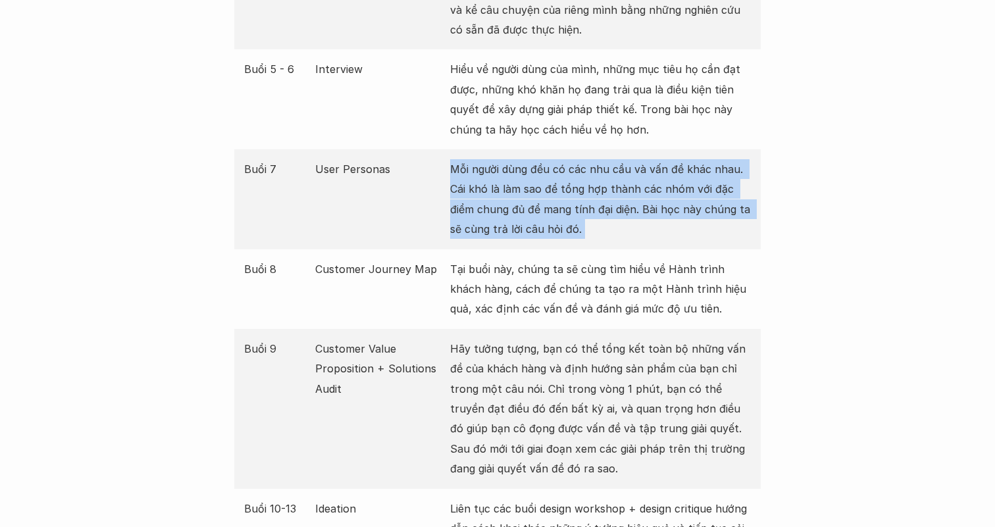
click at [621, 191] on p "Mỗi người dùng đều có các nhu cầu và vấn đề khác nhau. Cái khó là làm sao để tổ…" at bounding box center [600, 199] width 301 height 80
click at [636, 193] on p "Mỗi người dùng đều có các nhu cầu và vấn đề khác nhau. Cái khó là làm sao để tổ…" at bounding box center [600, 199] width 301 height 80
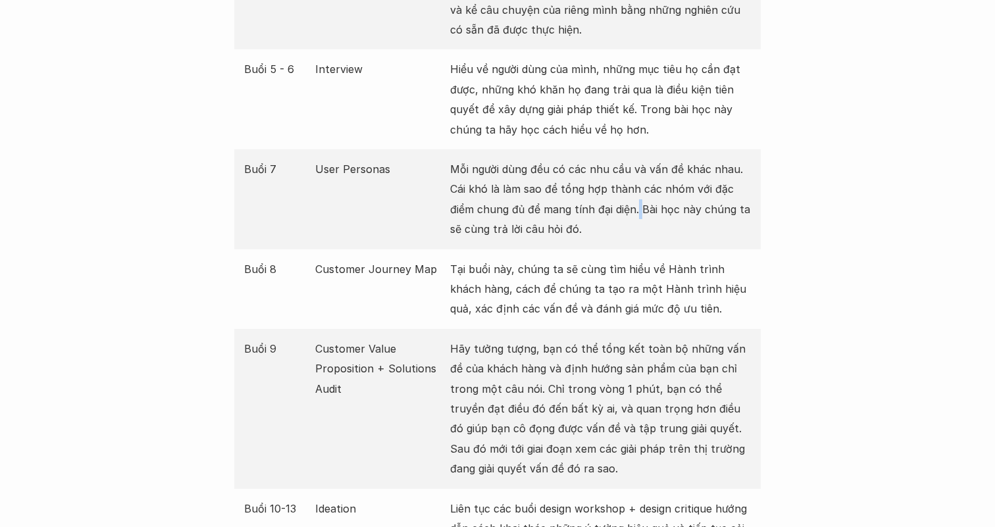
click at [636, 193] on p "Mỗi người dùng đều có các nhu cầu và vấn đề khác nhau. Cái khó là làm sao để tổ…" at bounding box center [600, 199] width 301 height 80
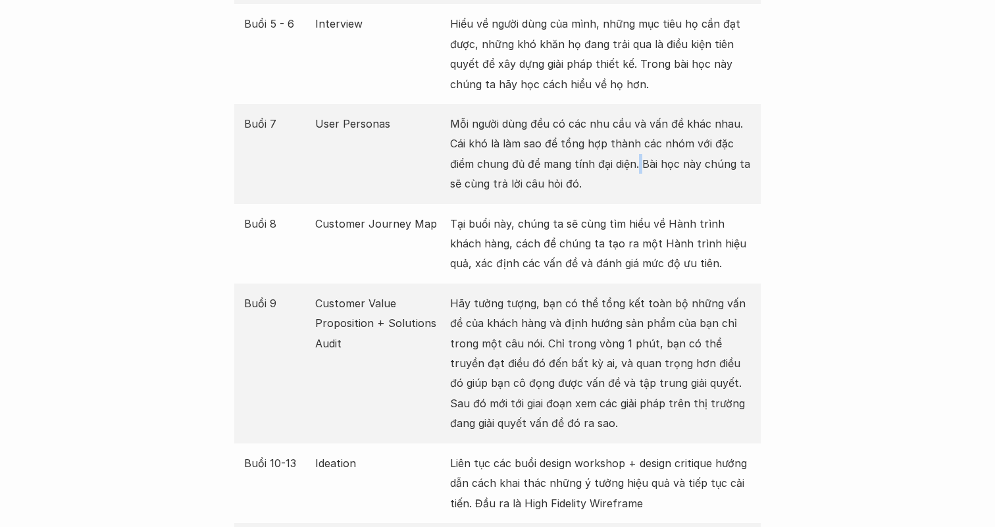
scroll to position [2082, 0]
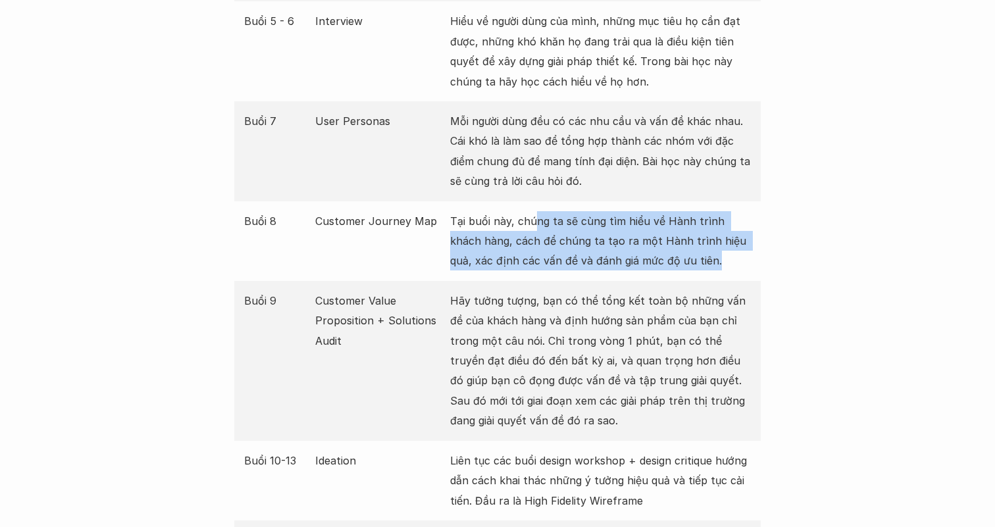
click at [532, 211] on p "Tại buổi này, chúng ta sẽ cùng tìm hiểu về Hành trình khách hàng, cách để chúng…" at bounding box center [600, 241] width 301 height 60
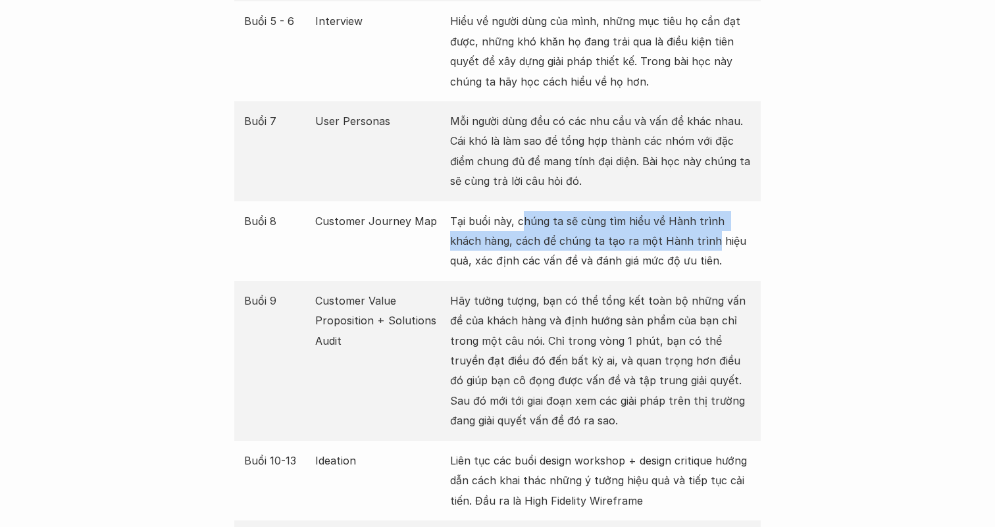
click at [677, 227] on p "Tại buổi này, chúng ta sẽ cùng tìm hiểu về Hành trình khách hàng, cách để chúng…" at bounding box center [600, 241] width 301 height 60
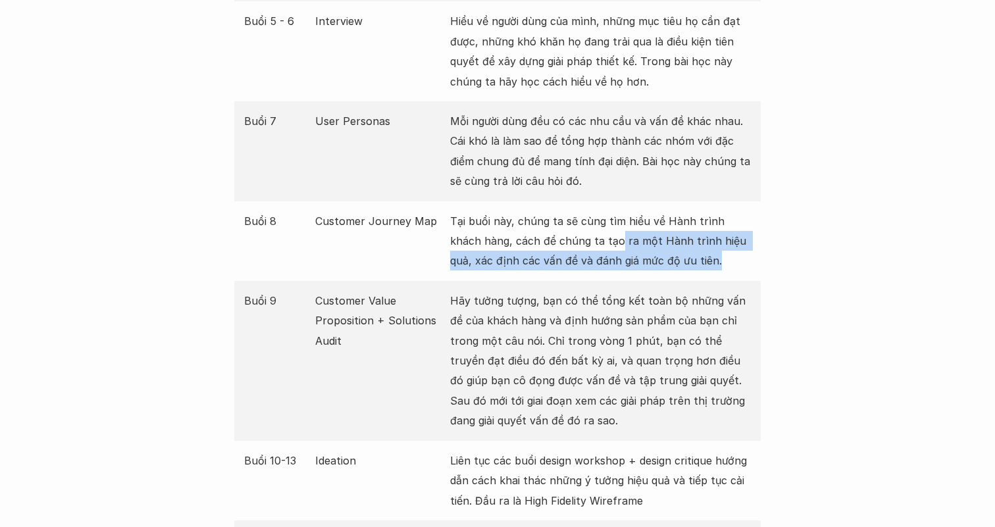
click at [583, 222] on p "Tại buổi này, chúng ta sẽ cùng tìm hiểu về Hành trình khách hàng, cách để chúng…" at bounding box center [600, 241] width 301 height 60
click at [642, 238] on p "Tại buổi này, chúng ta sẽ cùng tìm hiểu về Hành trình khách hàng, cách để chúng…" at bounding box center [600, 241] width 301 height 60
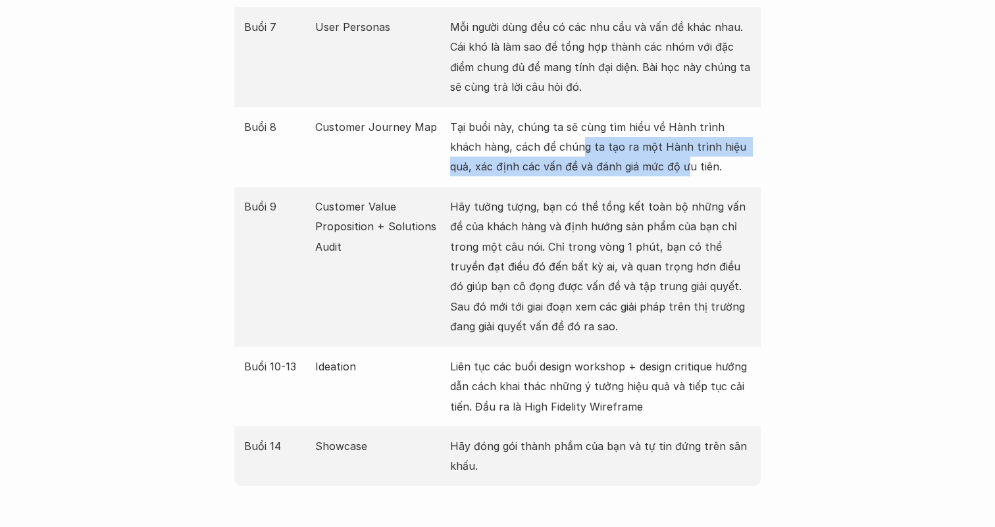
scroll to position [2180, 0]
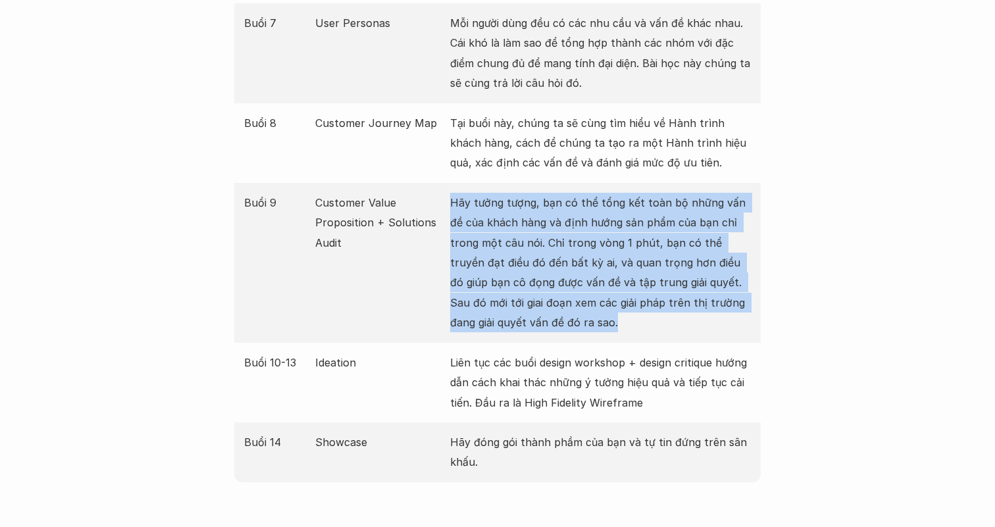
click at [447, 183] on div "Buổi 9 Customer Value Proposition + Solutions Audit Hãy tưởng tượng, bạn có thể…" at bounding box center [497, 263] width 526 height 160
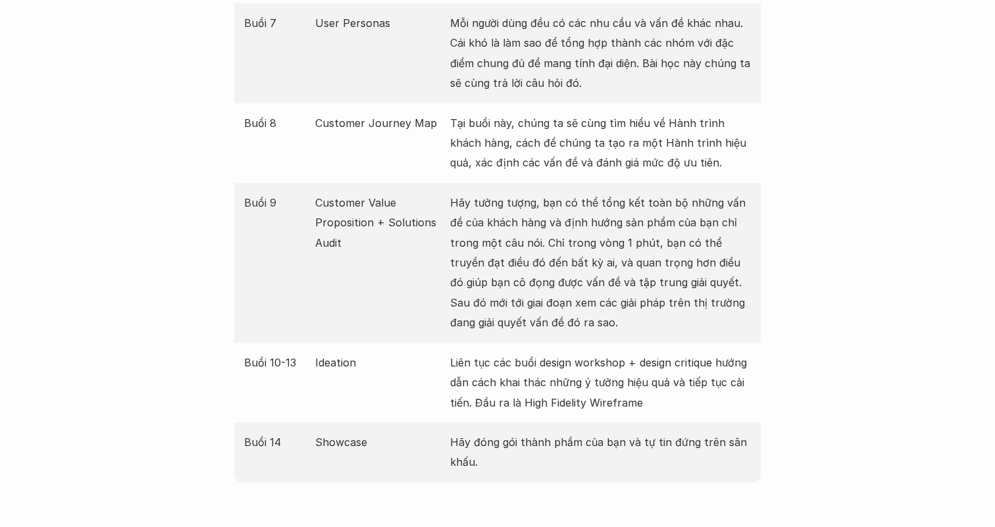
click at [524, 193] on p "Hãy tưởng tượng, bạn có thể tổng kết toàn bộ những vấn đề của khách hàng và địn…" at bounding box center [600, 263] width 301 height 140
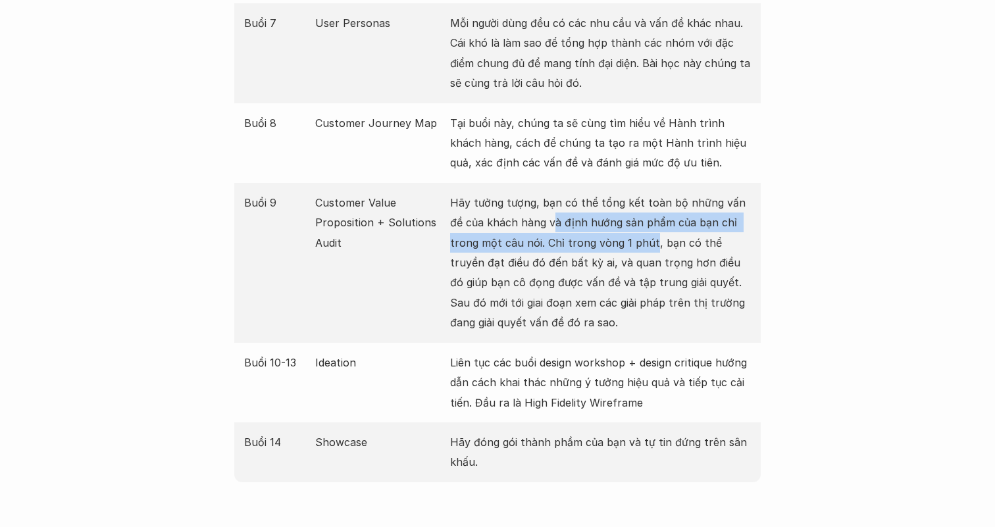
click at [619, 219] on p "Hãy tưởng tượng, bạn có thể tổng kết toàn bộ những vấn đề của khách hàng và địn…" at bounding box center [600, 263] width 301 height 140
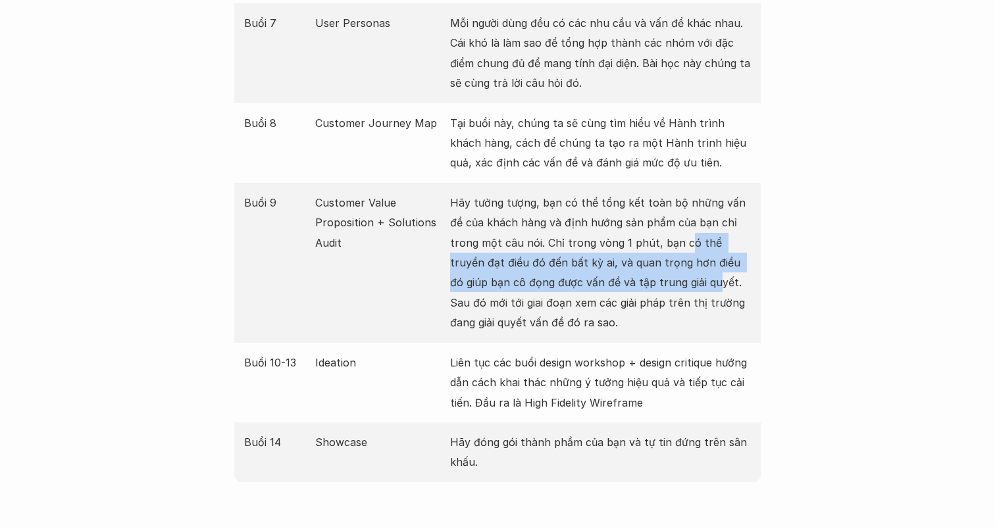
click at [650, 269] on p "Hãy tưởng tượng, bạn có thể tổng kết toàn bộ những vấn đề của khách hàng và địn…" at bounding box center [600, 263] width 301 height 140
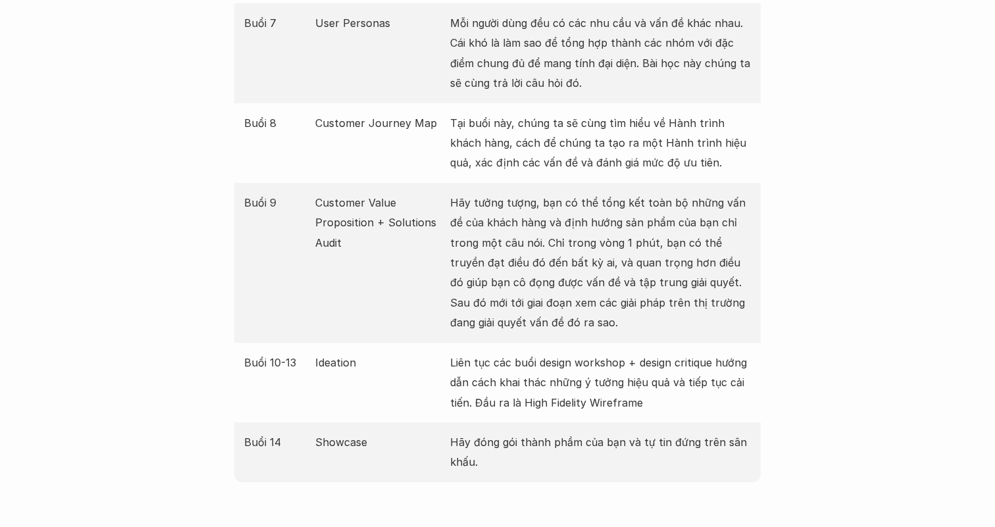
click at [648, 285] on p "Hãy tưởng tượng, bạn có thể tổng kết toàn bộ những vấn đề của khách hàng và địn…" at bounding box center [600, 263] width 301 height 140
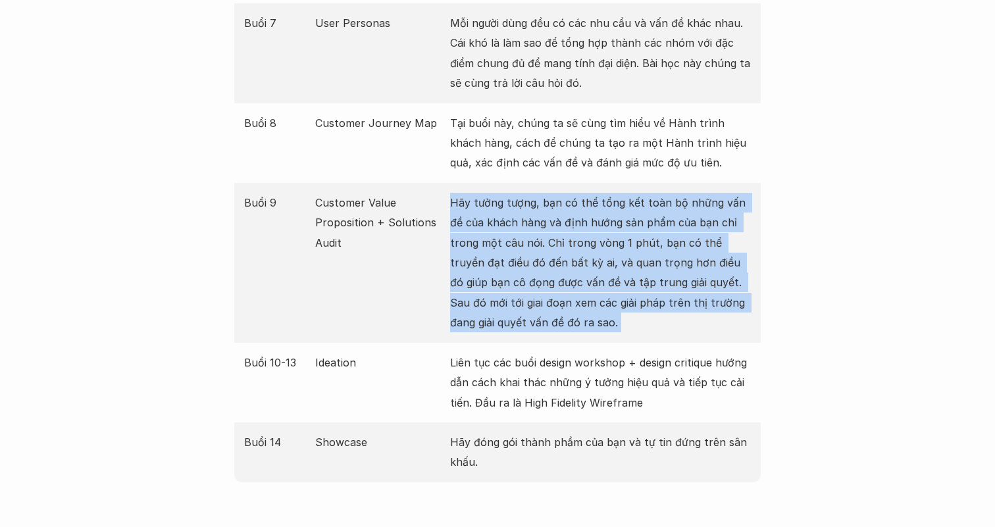
click at [648, 285] on p "Hãy tưởng tượng, bạn có thể tổng kết toàn bộ những vấn đề của khách hàng và địn…" at bounding box center [600, 263] width 301 height 140
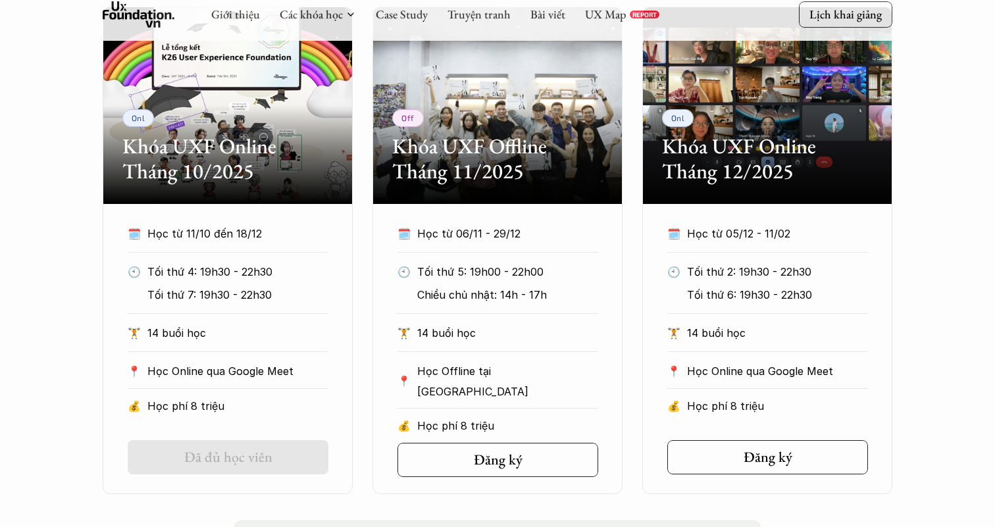
scroll to position [0, 0]
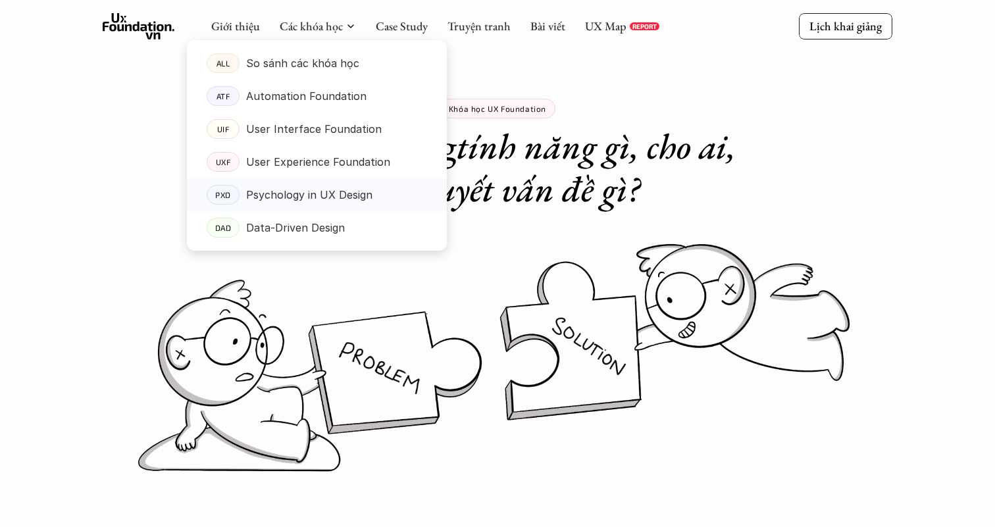
click at [335, 195] on p "Psychology in UX Design" at bounding box center [309, 195] width 126 height 20
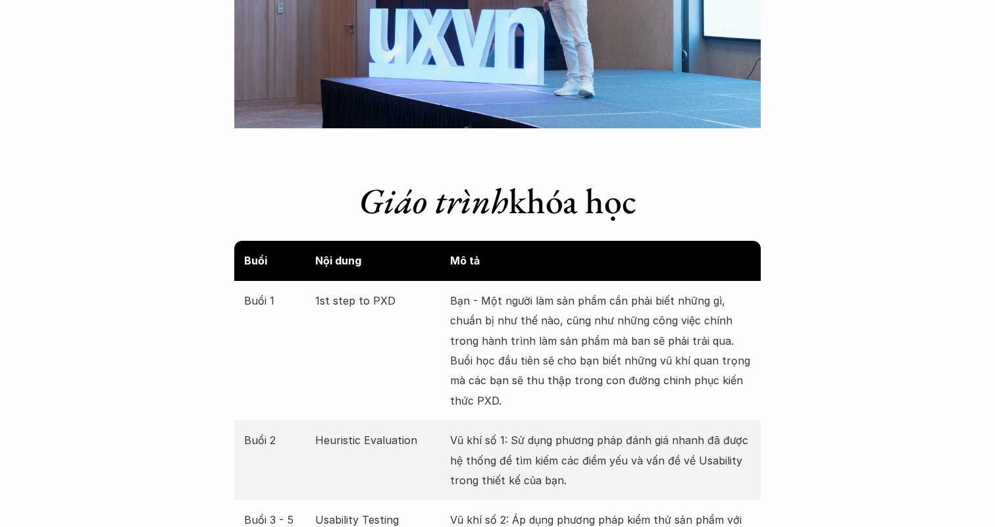
scroll to position [2482, 0]
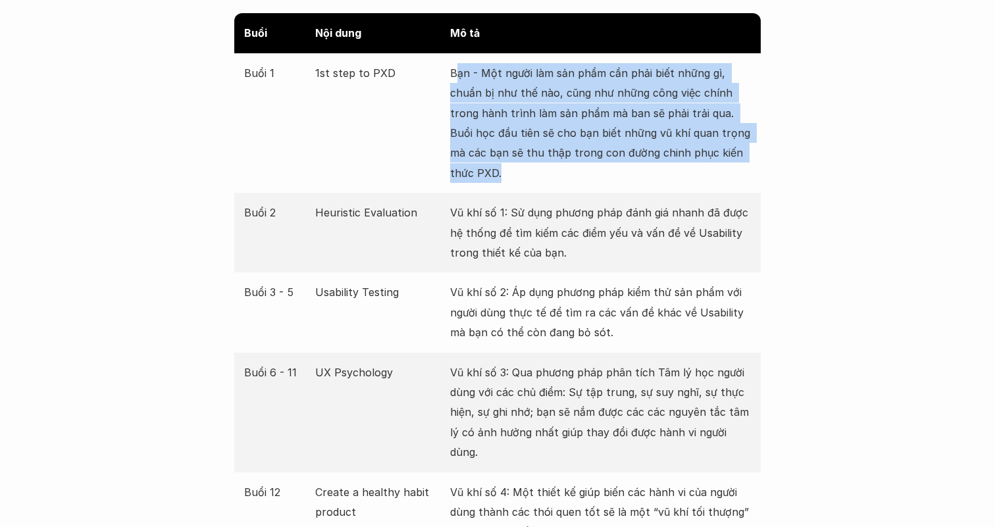
drag, startPoint x: 495, startPoint y: 175, endPoint x: 454, endPoint y: 70, distance: 112.3
click at [454, 70] on p "Bạn - Một người làm sản phẩm cần phải biết những gì, chuẩn bị như thế nào, cũng…" at bounding box center [600, 123] width 301 height 120
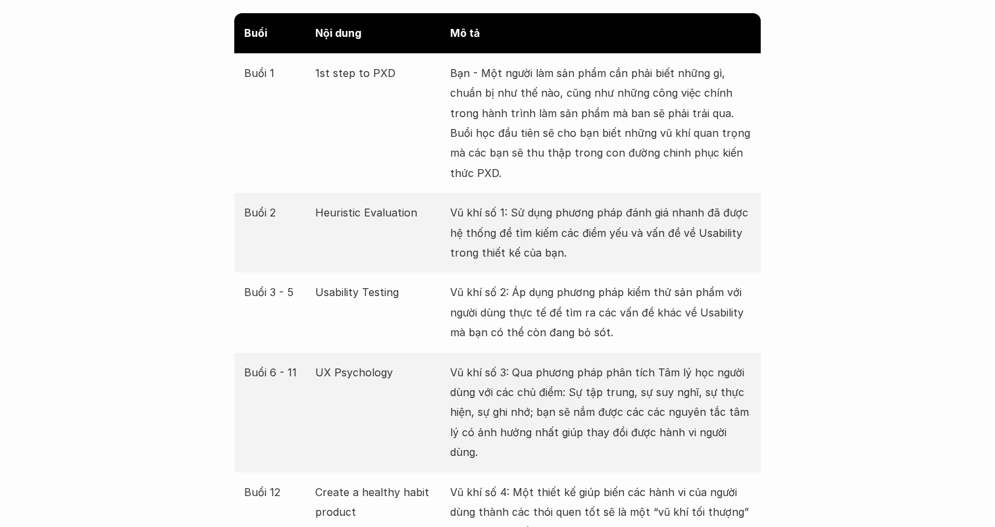
click at [499, 92] on p "Bạn - Một người làm sản phẩm cần phải biết những gì, chuẩn bị như thế nào, cũng…" at bounding box center [600, 123] width 301 height 120
drag, startPoint x: 530, startPoint y: 126, endPoint x: 590, endPoint y: 145, distance: 63.5
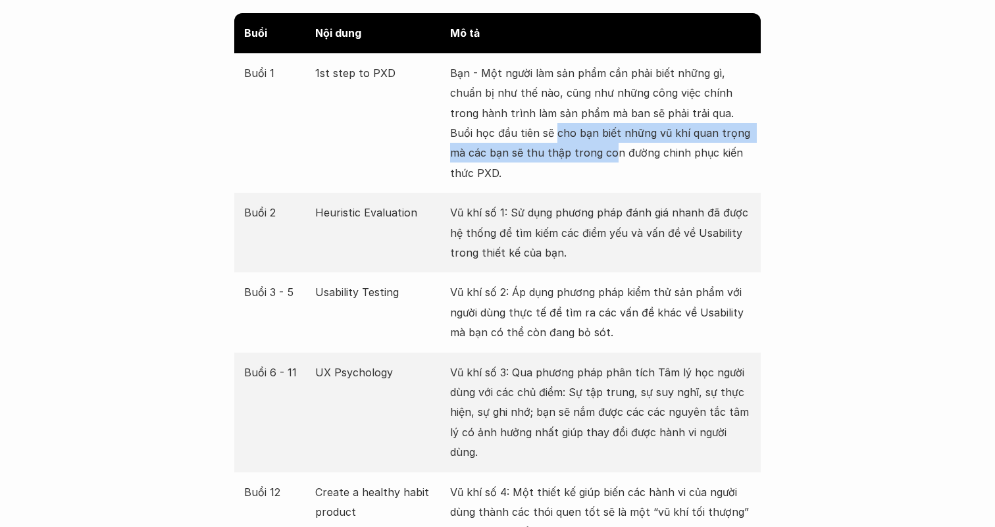
click at [590, 145] on p "Bạn - Một người làm sản phẩm cần phải biết những gì, chuẩn bị như thế nào, cũng…" at bounding box center [600, 123] width 301 height 120
click at [580, 162] on p "Bạn - Một người làm sản phẩm cần phải biết những gì, chuẩn bị như thế nào, cũng…" at bounding box center [600, 123] width 301 height 120
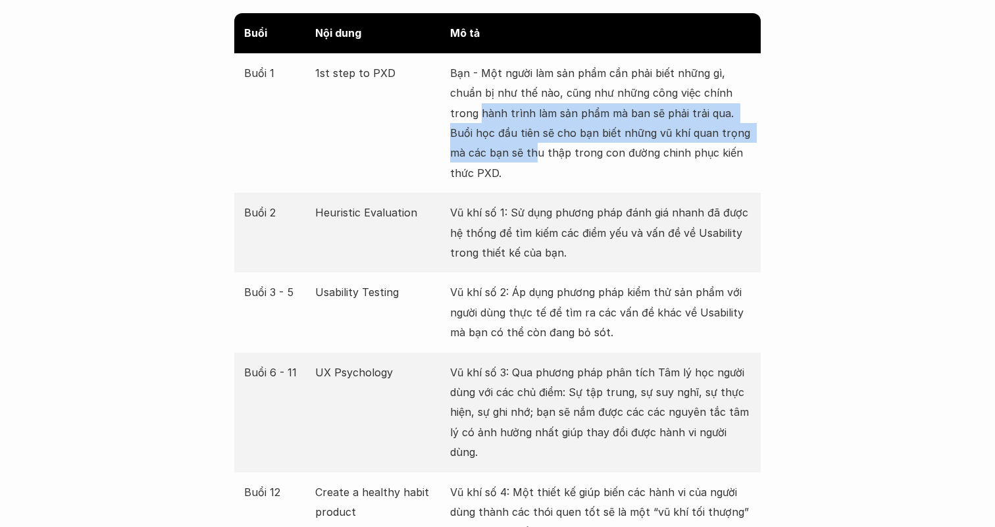
drag, startPoint x: 515, startPoint y: 162, endPoint x: 480, endPoint y: 113, distance: 59.9
click at [480, 113] on p "Bạn - Một người làm sản phẩm cần phải biết những gì, chuẩn bị như thế nào, cũng…" at bounding box center [600, 123] width 301 height 120
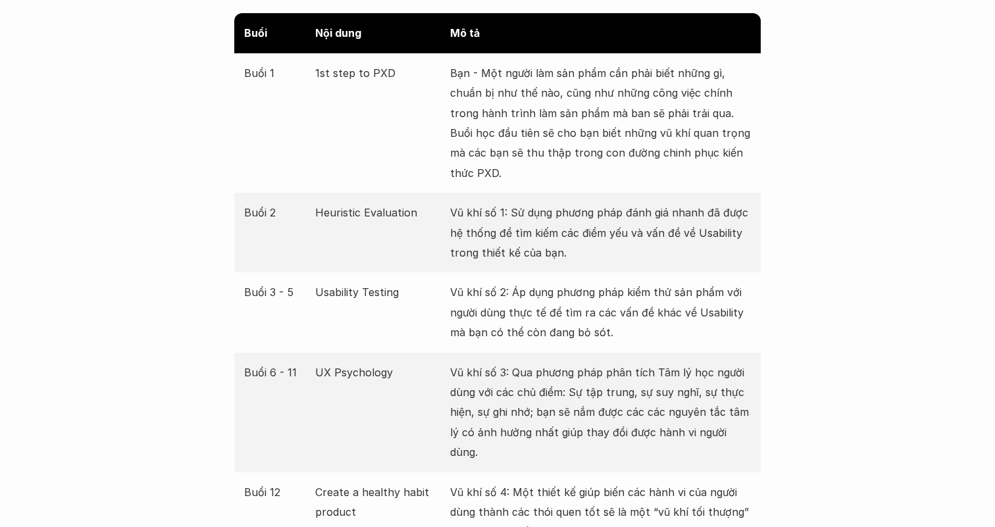
click at [485, 131] on p "Bạn - Một người làm sản phẩm cần phải biết những gì, chuẩn bị như thế nào, cũng…" at bounding box center [600, 123] width 301 height 120
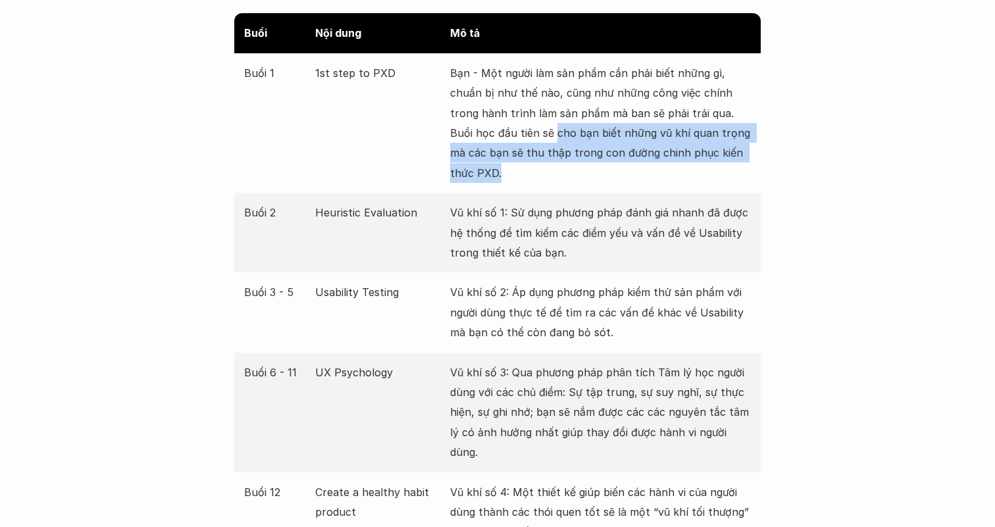
drag, startPoint x: 529, startPoint y: 133, endPoint x: 506, endPoint y: 172, distance: 45.1
click at [512, 172] on p "Bạn - Một người làm sản phẩm cần phải biết những gì, chuẩn bị như thế nào, cũng…" at bounding box center [600, 123] width 301 height 120
click at [488, 172] on p "Bạn - Một người làm sản phẩm cần phải biết những gì, chuẩn bị như thế nào, cũng…" at bounding box center [600, 123] width 301 height 120
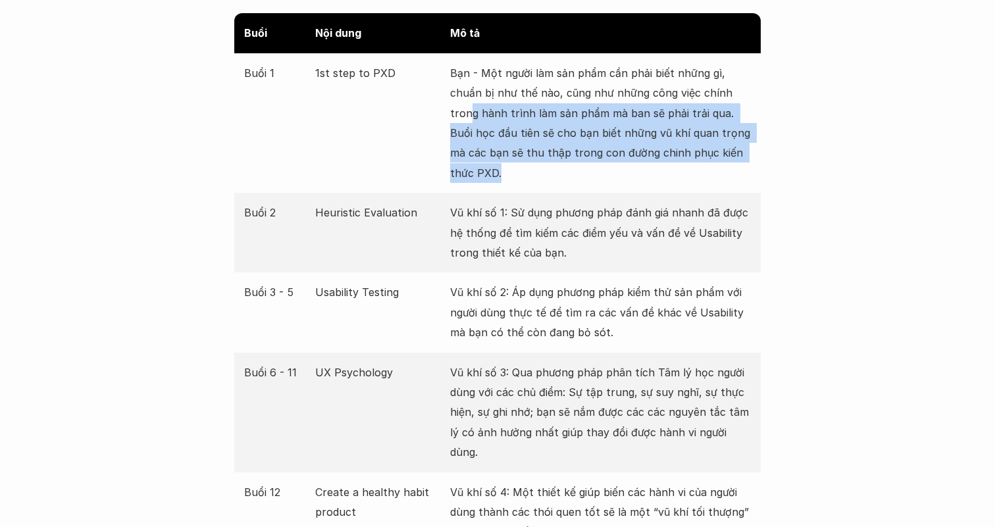
drag, startPoint x: 485, startPoint y: 172, endPoint x: 471, endPoint y: 115, distance: 59.1
click at [471, 115] on p "Bạn - Một người làm sản phẩm cần phải biết những gì, chuẩn bị như thế nào, cũng…" at bounding box center [600, 123] width 301 height 120
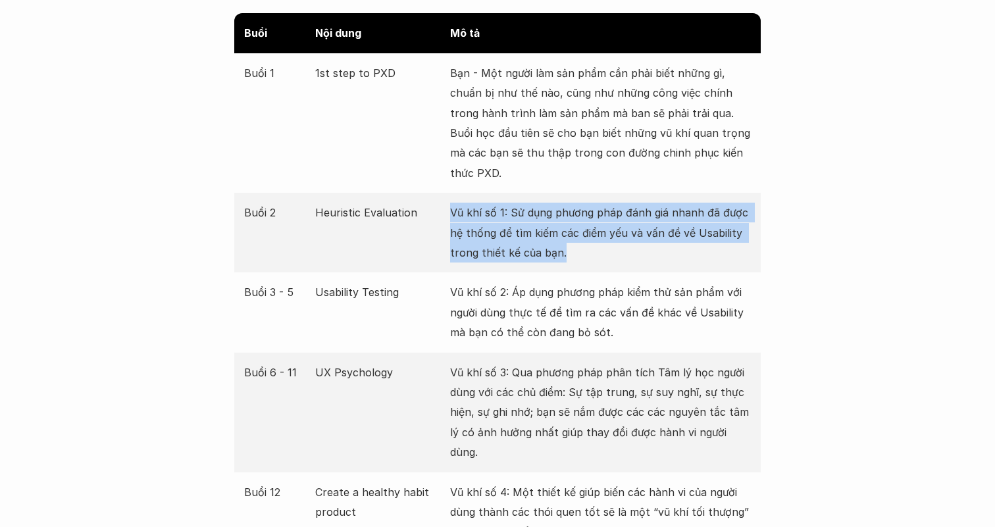
drag, startPoint x: 447, startPoint y: 211, endPoint x: 569, endPoint y: 253, distance: 128.8
click at [569, 253] on div "Buổi 2 Heuristic Evaluation Vũ khí số 1: Sử dụng phương pháp đánh giá nhanh đã …" at bounding box center [497, 233] width 526 height 80
click at [575, 255] on p "Vũ khí số 1: Sử dụng phương pháp đánh giá nhanh đã được hệ thống để tìm kiếm cá…" at bounding box center [600, 233] width 301 height 60
drag, startPoint x: 575, startPoint y: 255, endPoint x: 453, endPoint y: 200, distance: 133.7
click at [453, 200] on div "Buổi 2 Heuristic Evaluation Vũ khí số 1: Sử dụng phương pháp đánh giá nhanh đã …" at bounding box center [497, 233] width 526 height 80
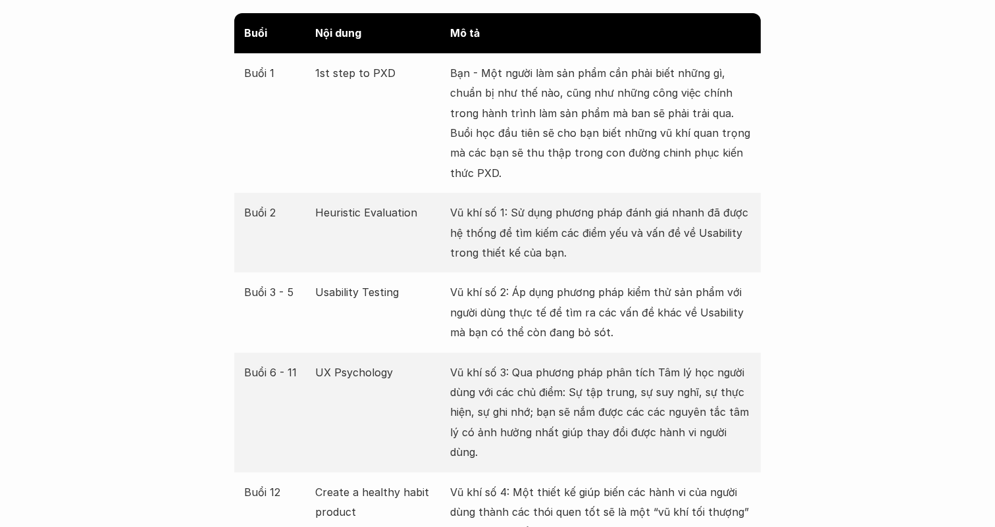
click at [526, 243] on p "Vũ khí số 1: Sử dụng phương pháp đánh giá nhanh đã được hệ thống để tìm kiếm cá…" at bounding box center [600, 233] width 301 height 60
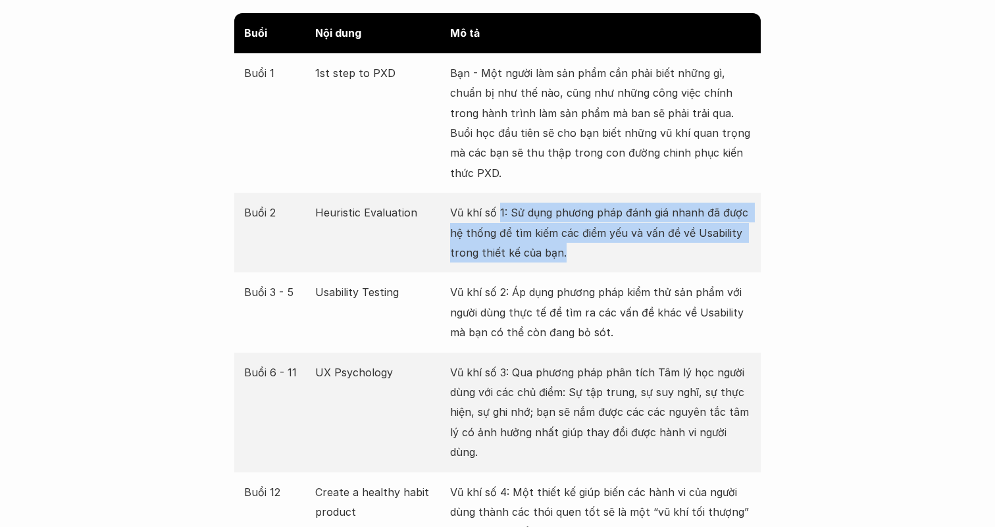
drag, startPoint x: 578, startPoint y: 243, endPoint x: 496, endPoint y: 201, distance: 92.4
click at [496, 201] on div "Buổi 2 Heuristic Evaluation Vũ khí số 1: Sử dụng phương pháp đánh giá nhanh đã …" at bounding box center [497, 233] width 526 height 80
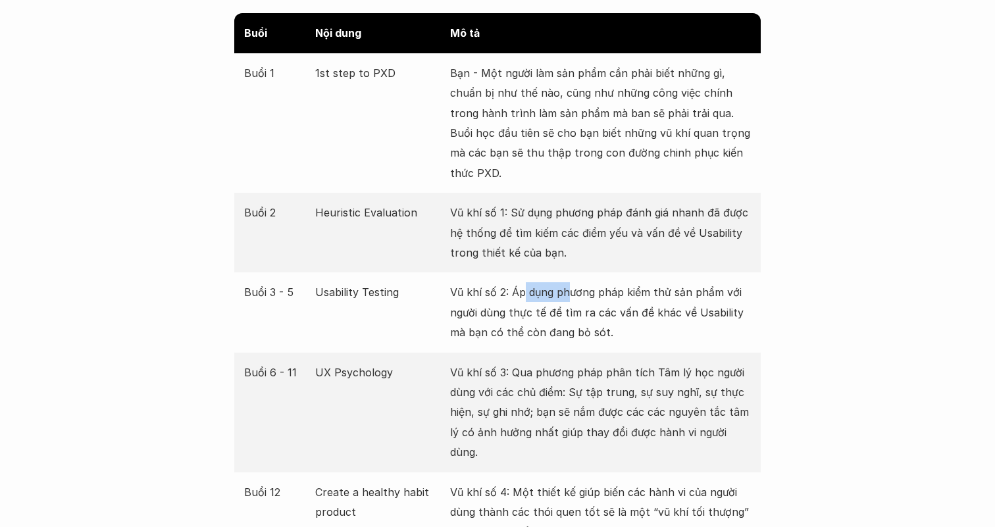
drag, startPoint x: 525, startPoint y: 299, endPoint x: 569, endPoint y: 299, distance: 43.4
click at [569, 299] on p "Vũ khí số 2: Áp dụng phương pháp kiểm thử sản phẩm với người dùng thực tế để tì…" at bounding box center [600, 312] width 301 height 60
drag, startPoint x: 599, startPoint y: 318, endPoint x: 553, endPoint y: 304, distance: 47.5
click at [553, 305] on p "Vũ khí số 2: Áp dụng phương pháp kiểm thử sản phẩm với người dùng thực tế để tì…" at bounding box center [600, 312] width 301 height 60
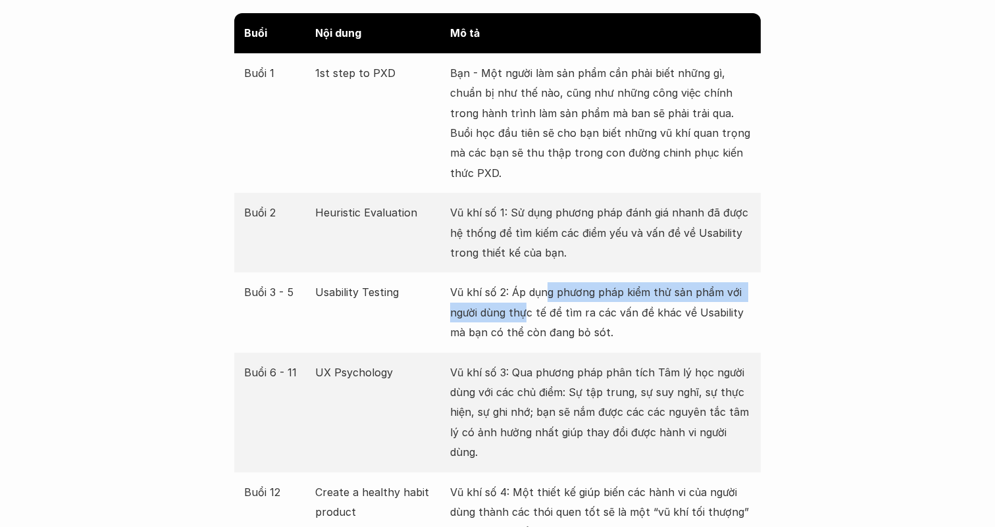
drag, startPoint x: 528, startPoint y: 303, endPoint x: 548, endPoint y: 299, distance: 20.8
click at [548, 299] on p "Vũ khí số 2: Áp dụng phương pháp kiểm thử sản phẩm với người dùng thực tế để tì…" at bounding box center [600, 312] width 301 height 60
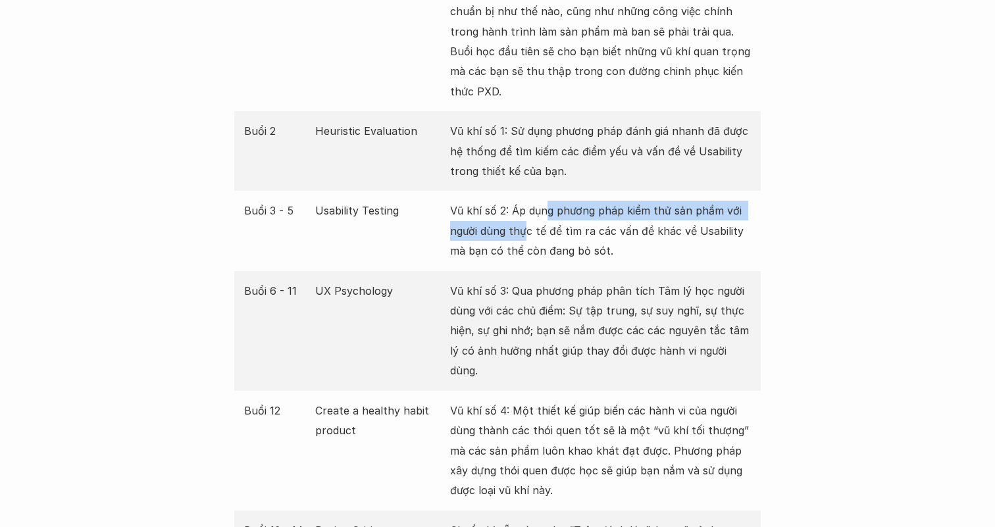
scroll to position [2593, 0]
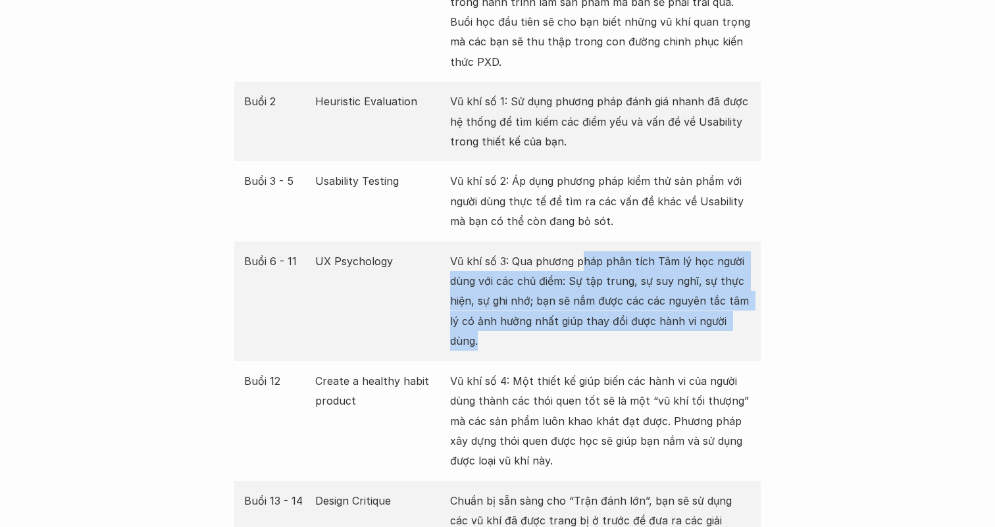
drag, startPoint x: 756, startPoint y: 326, endPoint x: 582, endPoint y: 267, distance: 183.6
click at [583, 267] on div "Buổi 6 - 11 UX Psychology Vũ khí số 3: Qua phương pháp phân tích Tâm lý học ngư…" at bounding box center [497, 302] width 526 height 120
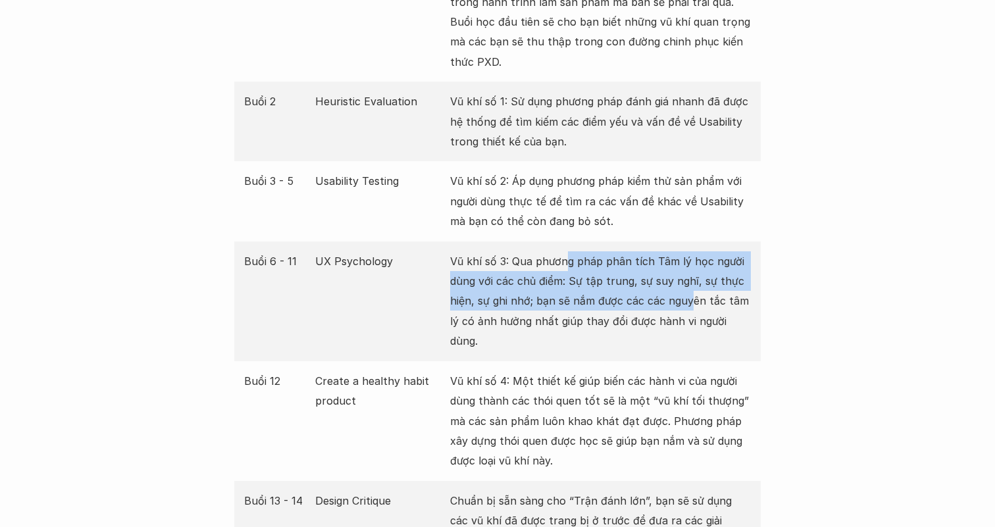
drag, startPoint x: 567, startPoint y: 265, endPoint x: 693, endPoint y: 303, distance: 132.0
click at [693, 302] on p "Vũ khí số 3: Qua phương pháp phân tích Tâm lý học người dùng với các chủ điểm: …" at bounding box center [600, 301] width 301 height 100
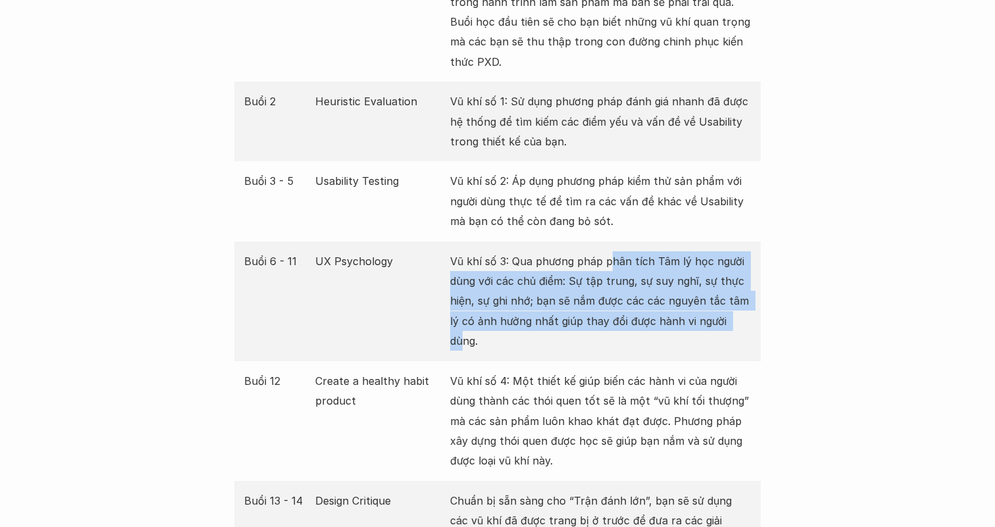
drag, startPoint x: 733, startPoint y: 319, endPoint x: 600, endPoint y: 261, distance: 145.9
click at [601, 261] on p "Vũ khí số 3: Qua phương pháp phân tích Tâm lý học người dùng với các chủ điểm: …" at bounding box center [600, 301] width 301 height 100
click at [707, 303] on p "Vũ khí số 3: Qua phương pháp phân tích Tâm lý học người dùng với các chủ điểm: …" at bounding box center [600, 301] width 301 height 100
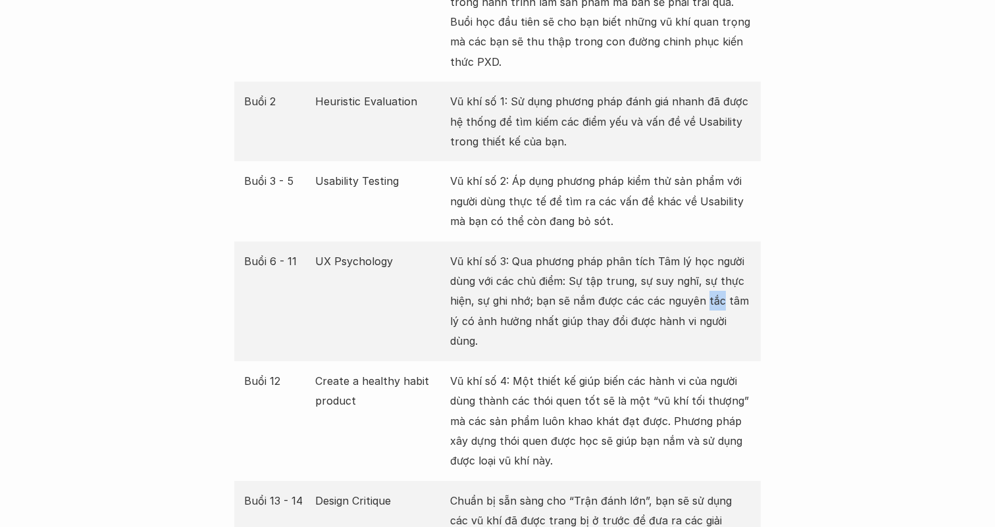
click at [707, 303] on p "Vũ khí số 3: Qua phương pháp phân tích Tâm lý học người dùng với các chủ điểm: …" at bounding box center [600, 301] width 301 height 100
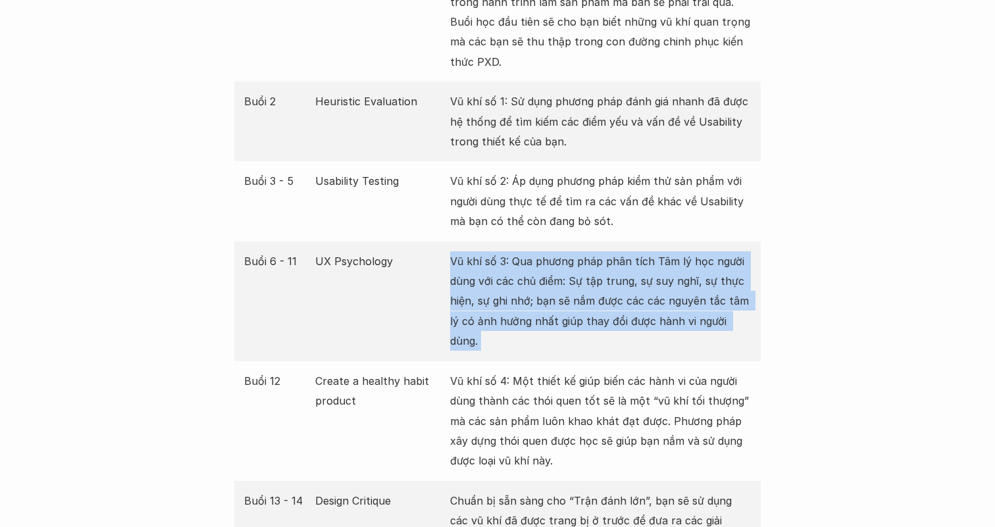
click at [707, 303] on p "Vũ khí số 3: Qua phương pháp phân tích Tâm lý học người dùng với các chủ điểm: …" at bounding box center [600, 301] width 301 height 100
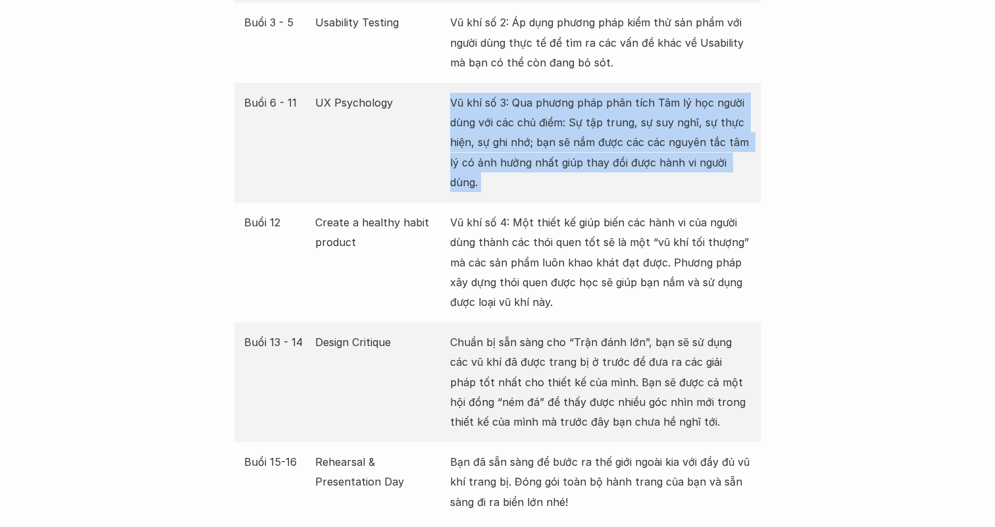
scroll to position [2767, 0]
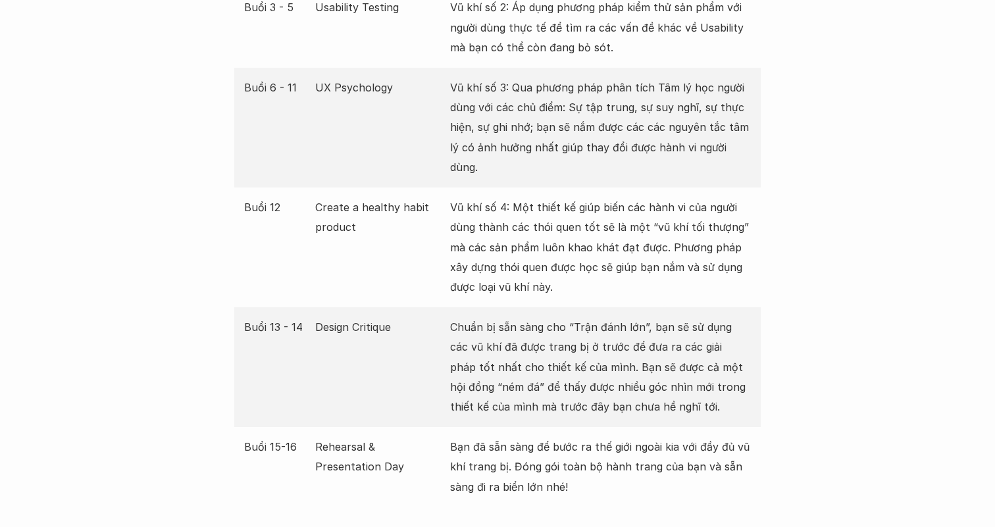
drag, startPoint x: 583, startPoint y: 263, endPoint x: 598, endPoint y: 280, distance: 22.4
click at [598, 278] on div "Buổi 12 Create a healthy habit product Vũ khí số 4: Một thiết kế giúp biến các …" at bounding box center [497, 248] width 526 height 120
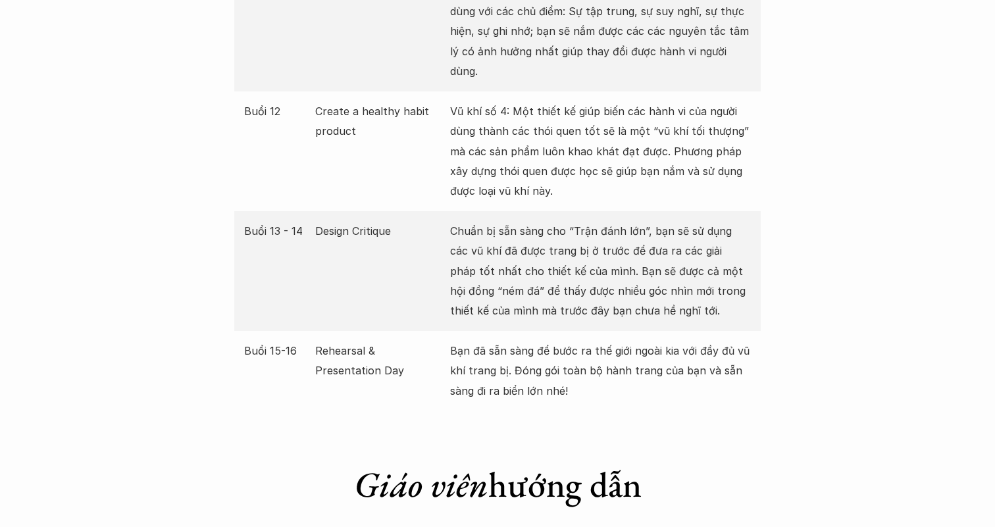
scroll to position [2868, 0]
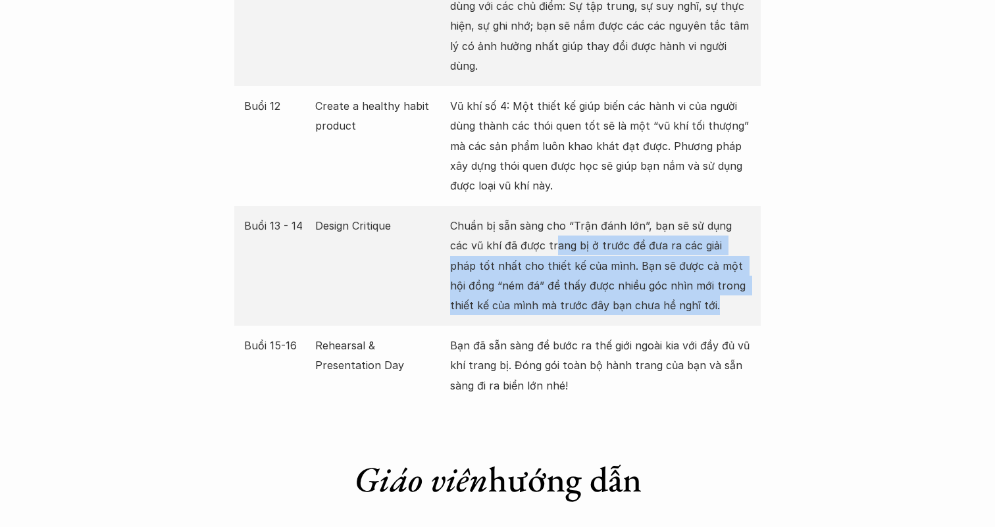
drag, startPoint x: 685, startPoint y: 290, endPoint x: 526, endPoint y: 222, distance: 172.5
click at [526, 222] on p "Chuẩn bị sẵn sàng cho “Trận đánh lớn”, bạn sẽ sử dụng các vũ khí đã được trang …" at bounding box center [600, 266] width 301 height 100
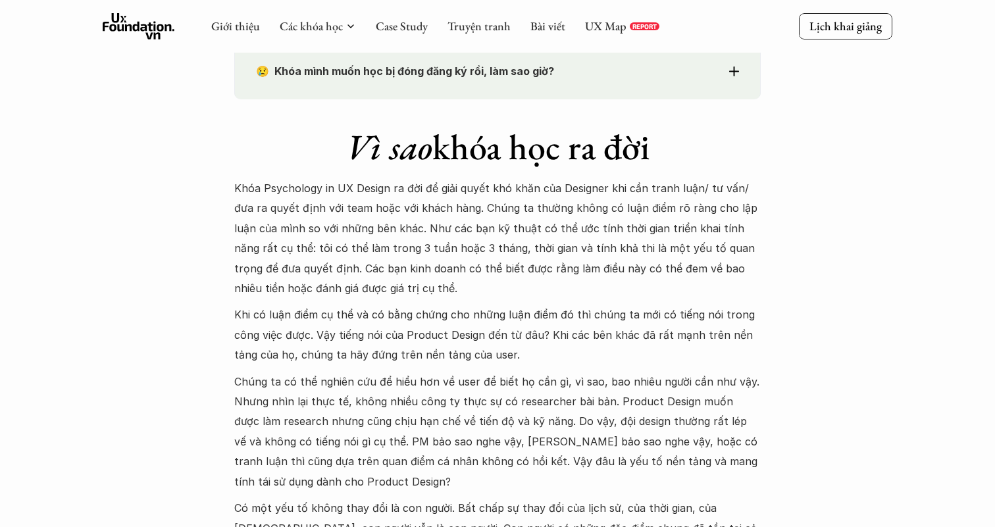
scroll to position [1100, 0]
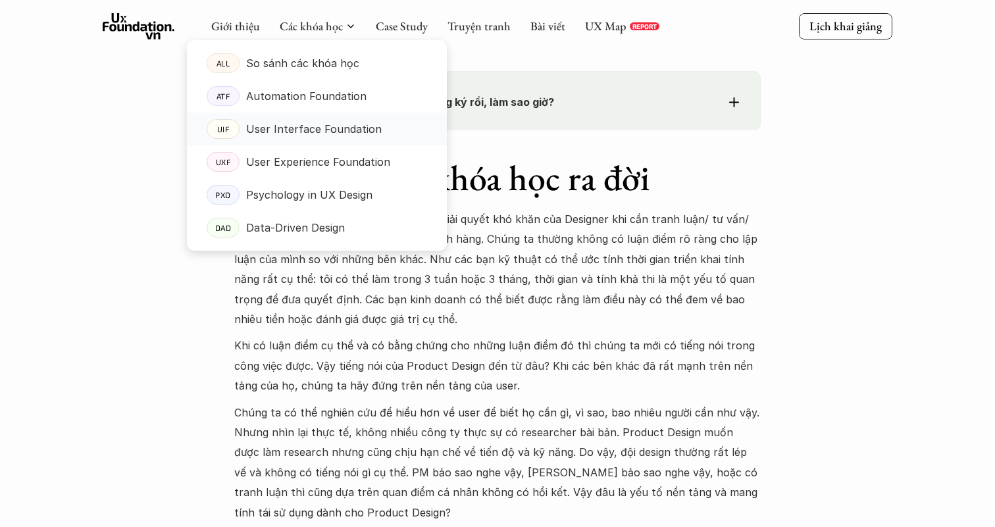
click at [320, 126] on p "User Interface Foundation" at bounding box center [314, 129] width 136 height 20
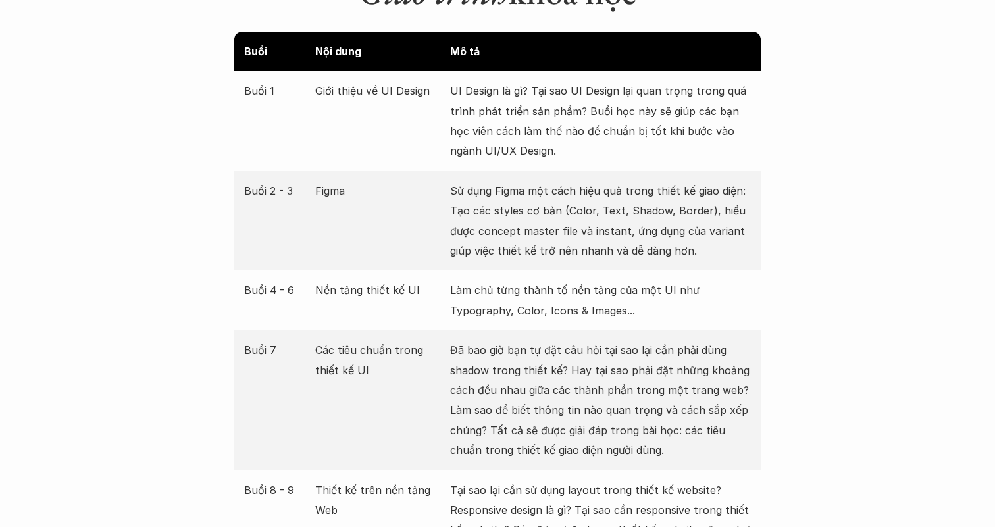
scroll to position [1810, 0]
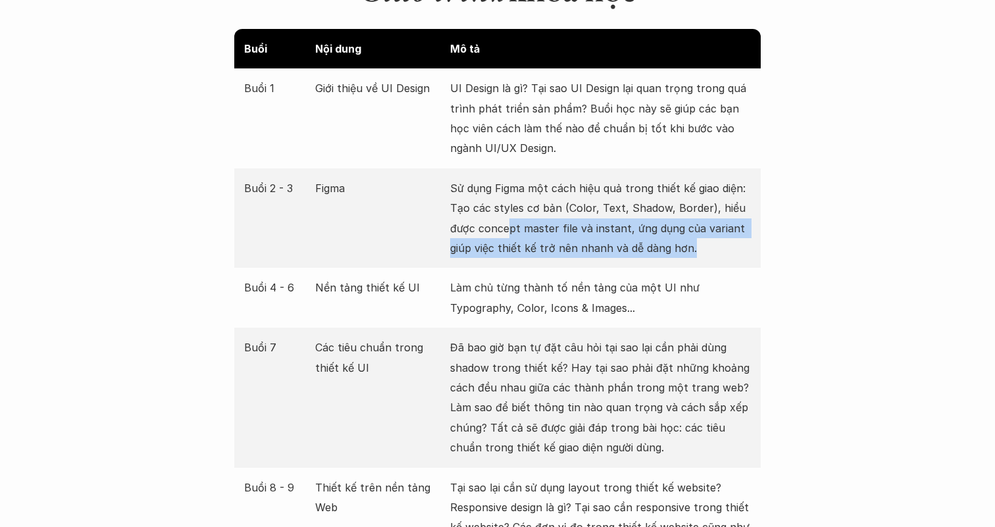
drag, startPoint x: 689, startPoint y: 230, endPoint x: 492, endPoint y: 211, distance: 197.7
click at [496, 211] on p "Sử dụng Figma một cách hiệu quả trong thiết kế giao diện: Tạo các styles cơ bản…" at bounding box center [600, 218] width 301 height 80
drag, startPoint x: 460, startPoint y: 217, endPoint x: 528, endPoint y: 230, distance: 68.9
click at [528, 230] on p "Sử dụng Figma một cách hiệu quả trong thiết kế giao diện: Tạo các styles cơ bản…" at bounding box center [600, 218] width 301 height 80
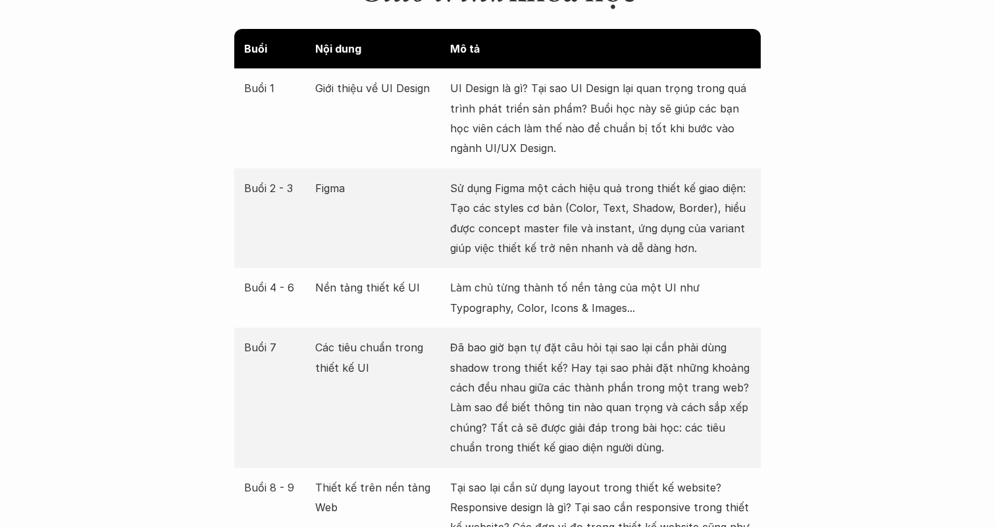
click at [604, 230] on p "Sử dụng Figma một cách hiệu quả trong thiết kế giao diện: Tạo các styles cơ bản…" at bounding box center [600, 218] width 301 height 80
drag, startPoint x: 669, startPoint y: 230, endPoint x: 587, endPoint y: 226, distance: 81.7
click at [616, 230] on p "Sử dụng Figma một cách hiệu quả trong thiết kế giao diện: Tạo các styles cơ bản…" at bounding box center [600, 218] width 301 height 80
drag, startPoint x: 521, startPoint y: 208, endPoint x: 626, endPoint y: 217, distance: 105.7
click at [626, 217] on p "Sử dụng Figma một cách hiệu quả trong thiết kế giao diện: Tạo các styles cơ bản…" at bounding box center [600, 218] width 301 height 80
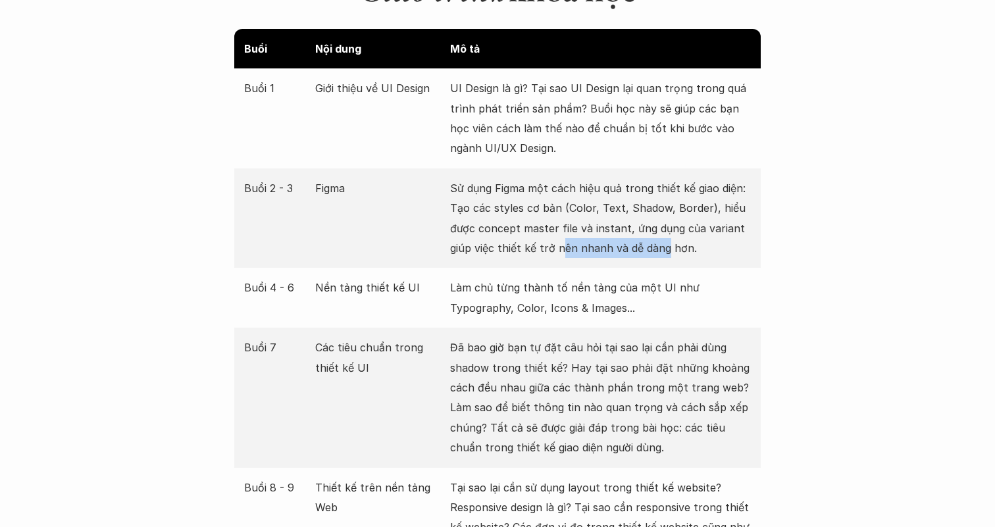
drag, startPoint x: 664, startPoint y: 228, endPoint x: 540, endPoint y: 232, distance: 124.5
click at [540, 232] on p "Sử dụng Figma một cách hiệu quả trong thiết kế giao diện: Tạo các styles cơ bản…" at bounding box center [600, 218] width 301 height 80
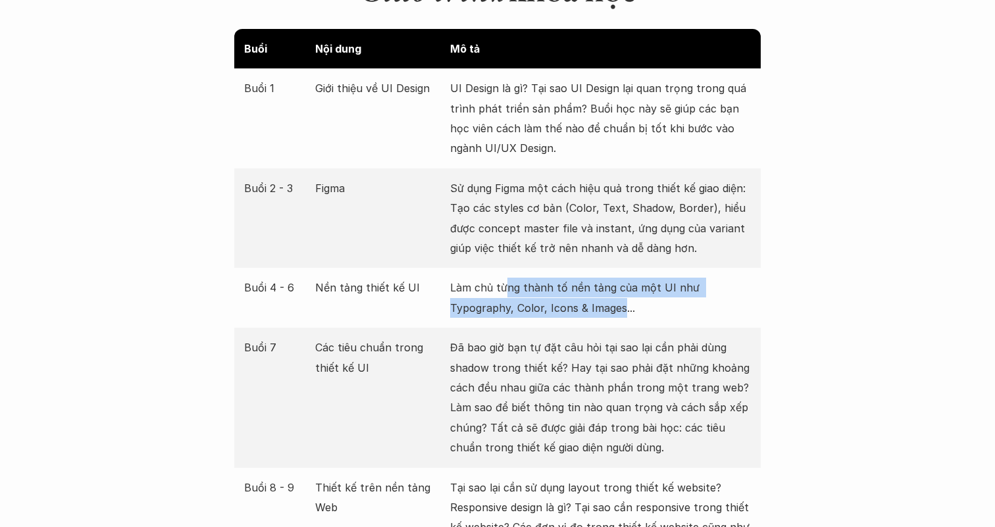
drag, startPoint x: 506, startPoint y: 268, endPoint x: 623, endPoint y: 280, distance: 117.2
click at [623, 280] on p "Làm chủ từng thành tố nền tảng của một UI như Typography, Color, Icons & Images…" at bounding box center [600, 298] width 301 height 40
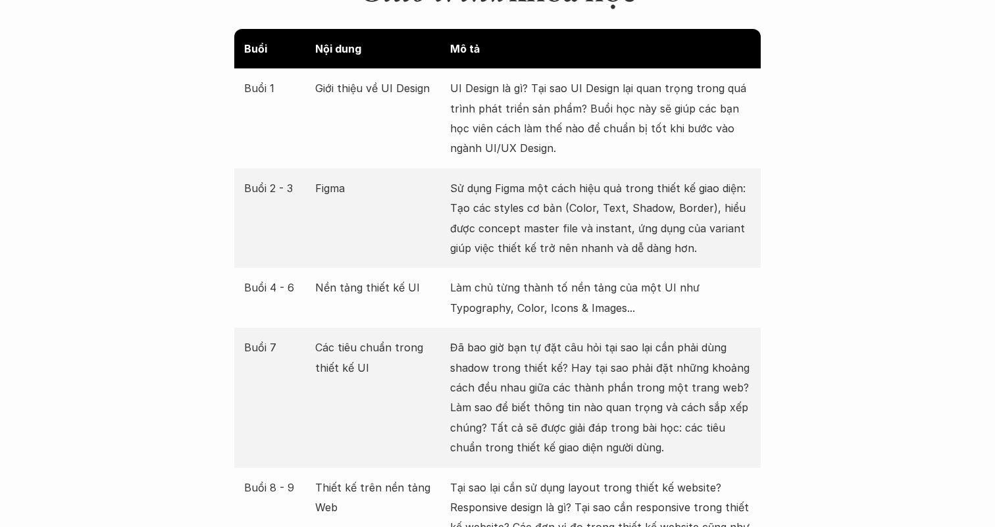
click at [628, 283] on p "Làm chủ từng thành tố nền tảng của một UI như Typography, Color, Icons & Images…" at bounding box center [600, 298] width 301 height 40
drag, startPoint x: 628, startPoint y: 285, endPoint x: 544, endPoint y: 278, distance: 85.2
click at [554, 278] on p "Làm chủ từng thành tố nền tảng của một UI như Typography, Color, Icons & Images…" at bounding box center [600, 298] width 301 height 40
drag, startPoint x: 512, startPoint y: 272, endPoint x: 596, endPoint y: 274, distance: 83.6
click at [595, 278] on p "Làm chủ từng thành tố nền tảng của một UI như Typography, Color, Icons & Images…" at bounding box center [600, 298] width 301 height 40
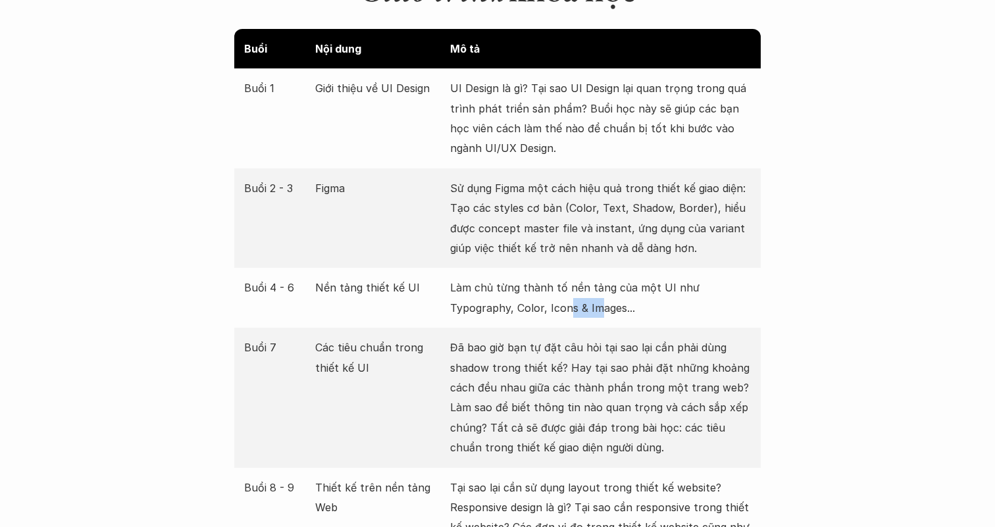
drag, startPoint x: 601, startPoint y: 286, endPoint x: 536, endPoint y: 286, distance: 64.5
click at [561, 286] on p "Làm chủ từng thành tố nền tảng của một UI như Typography, Color, Icons & Images…" at bounding box center [600, 298] width 301 height 40
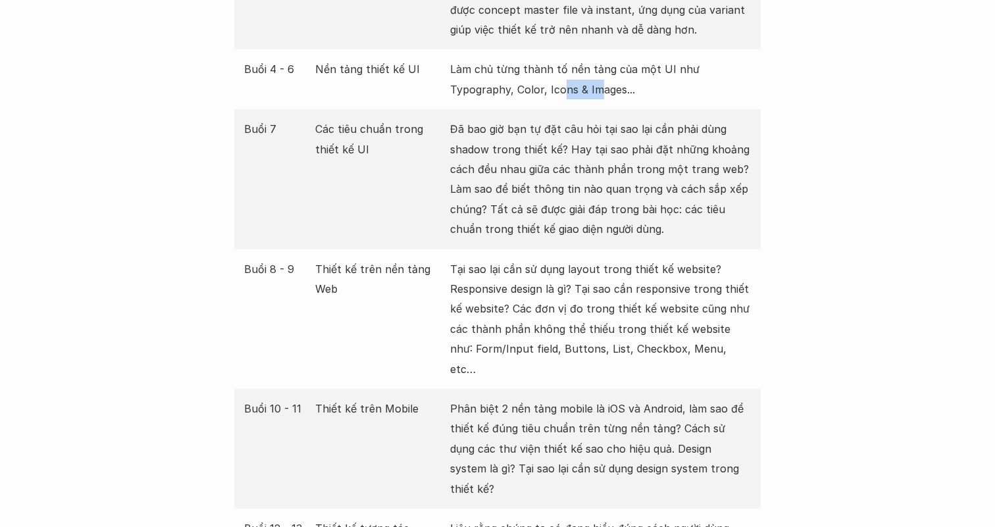
scroll to position [2025, 0]
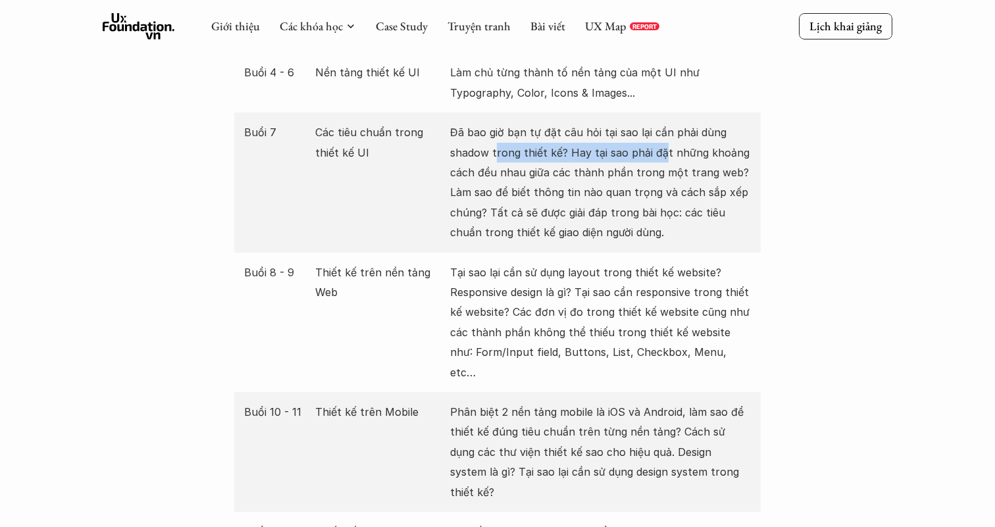
drag, startPoint x: 494, startPoint y: 134, endPoint x: 663, endPoint y: 132, distance: 169.1
click at [663, 132] on p "Đã bao giờ bạn tự đặt câu hỏi tại sao lại cần phải dùng shadow trong thiết kế? …" at bounding box center [600, 182] width 301 height 120
drag, startPoint x: 687, startPoint y: 140, endPoint x: 608, endPoint y: 142, distance: 79.0
click at [636, 141] on p "Đã bao giờ bạn tự đặt câu hỏi tại sao lại cần phải dùng shadow trong thiết kế? …" at bounding box center [600, 182] width 301 height 120
drag, startPoint x: 567, startPoint y: 149, endPoint x: 652, endPoint y: 151, distance: 84.3
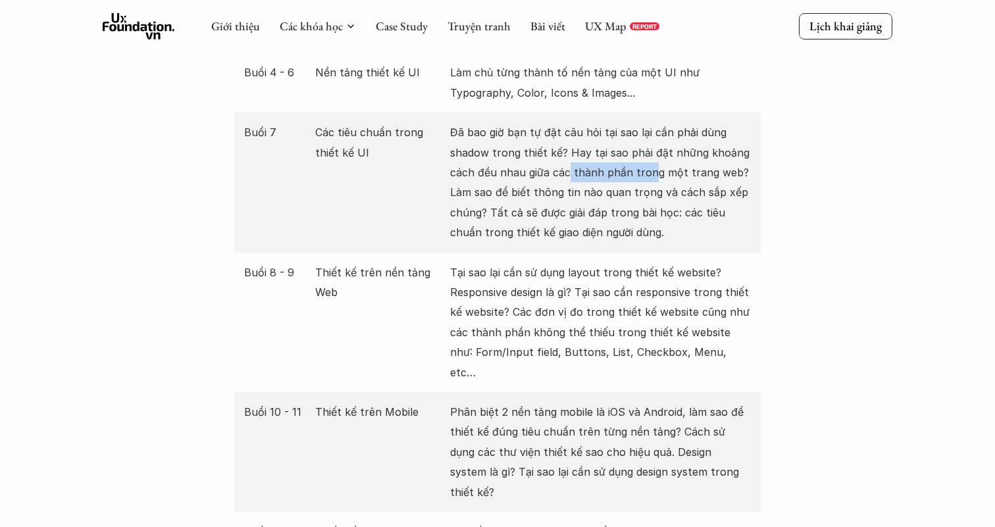
click at [651, 151] on p "Đã bao giờ bạn tự đặt câu hỏi tại sao lại cần phải dùng shadow trong thiết kế? …" at bounding box center [600, 182] width 301 height 120
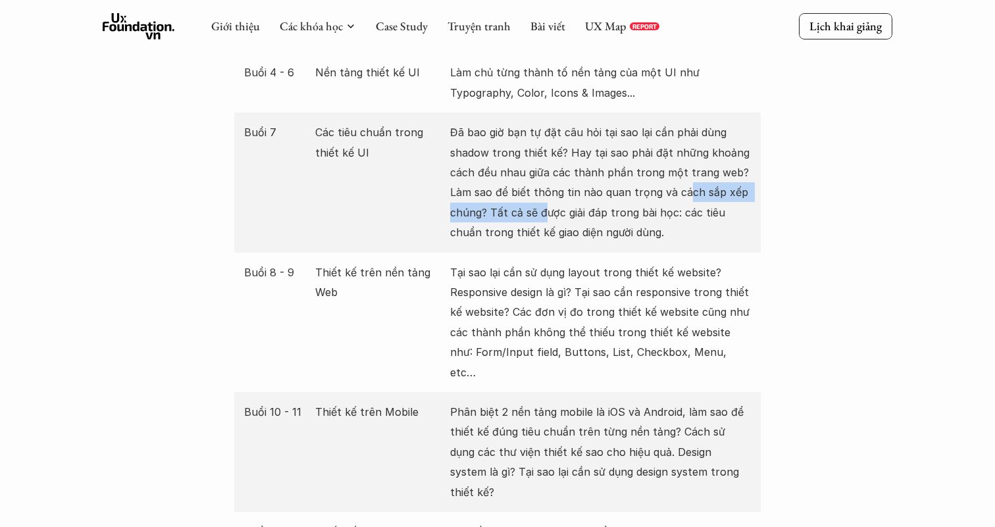
drag, startPoint x: 685, startPoint y: 166, endPoint x: 538, endPoint y: 185, distance: 148.6
click at [538, 185] on p "Đã bao giờ bạn tự đặt câu hỏi tại sao lại cần phải dùng shadow trong thiết kế? …" at bounding box center [600, 182] width 301 height 120
drag, startPoint x: 534, startPoint y: 185, endPoint x: 600, endPoint y: 187, distance: 65.2
click at [600, 187] on p "Đã bao giờ bạn tự đặt câu hỏi tại sao lại cần phải dùng shadow trong thiết kế? …" at bounding box center [600, 182] width 301 height 120
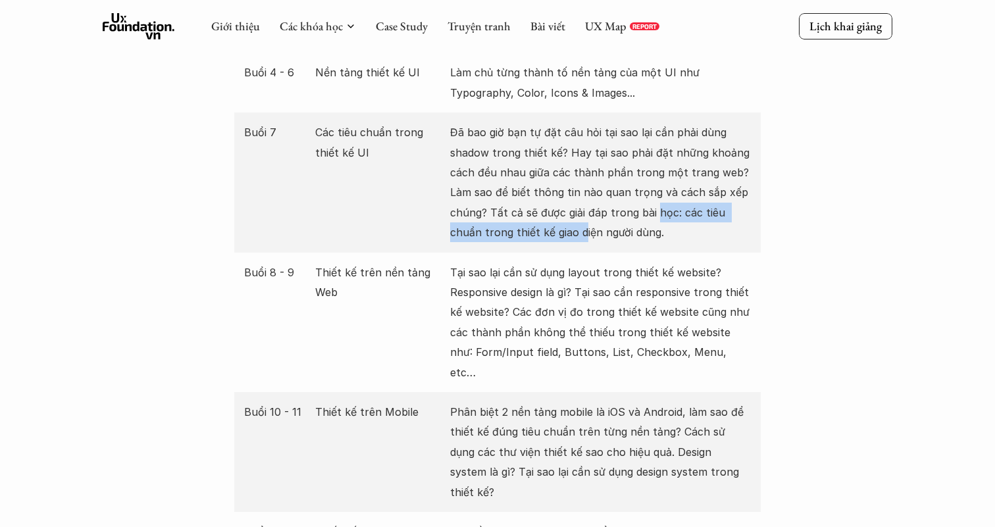
drag, startPoint x: 654, startPoint y: 198, endPoint x: 560, endPoint y: 218, distance: 96.3
click at [572, 218] on p "Đã bao giờ bạn tự đặt câu hỏi tại sao lại cần phải dùng shadow trong thiết kế? …" at bounding box center [600, 182] width 301 height 120
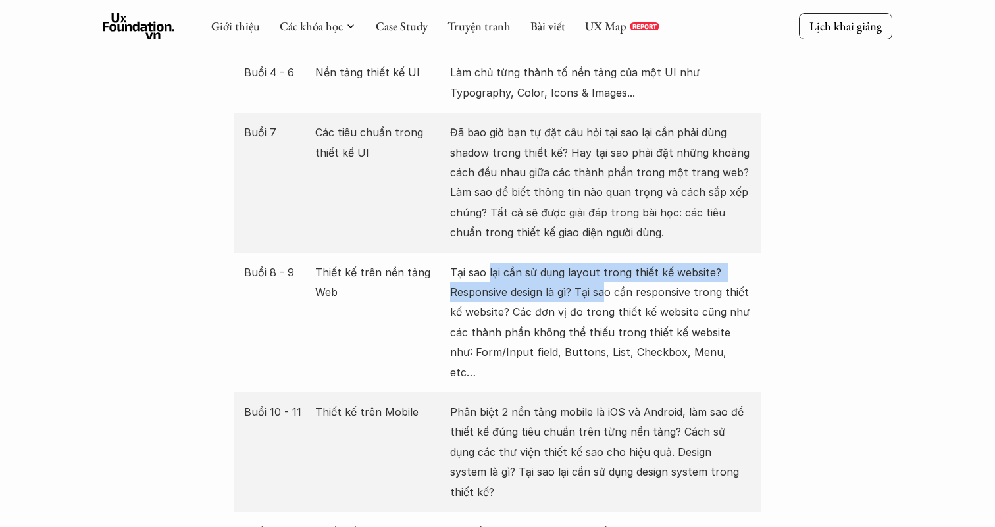
drag, startPoint x: 490, startPoint y: 253, endPoint x: 607, endPoint y: 268, distance: 117.5
click at [607, 268] on p "Tại sao lại cần sử dụng layout trong thiết kế website? Responsive design là gì?…" at bounding box center [600, 323] width 301 height 120
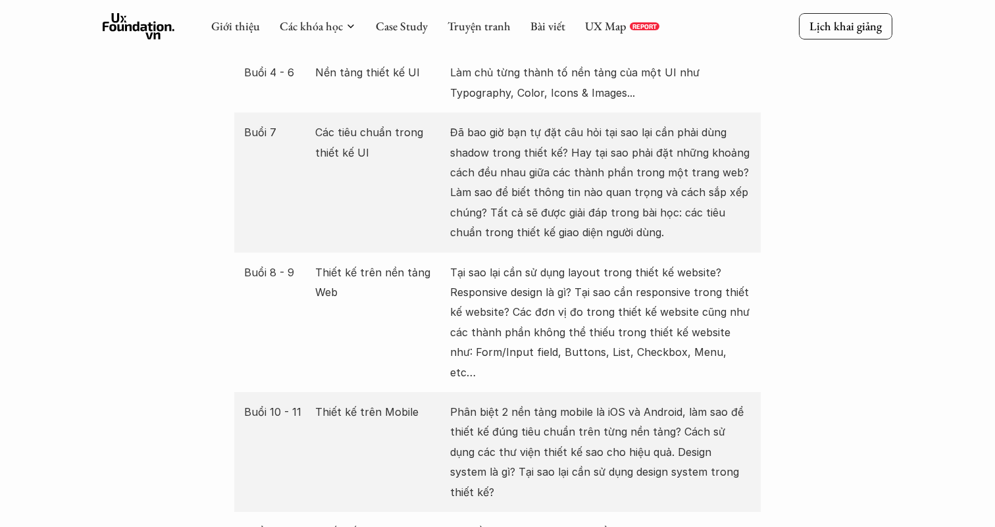
click at [648, 298] on p "Tại sao lại cần sử dụng layout trong thiết kế website? Responsive design là gì?…" at bounding box center [600, 323] width 301 height 120
drag, startPoint x: 682, startPoint y: 298, endPoint x: 661, endPoint y: 298, distance: 21.7
click at [661, 298] on p "Tại sao lại cần sử dụng layout trong thiết kế website? Responsive design là gì?…" at bounding box center [600, 323] width 301 height 120
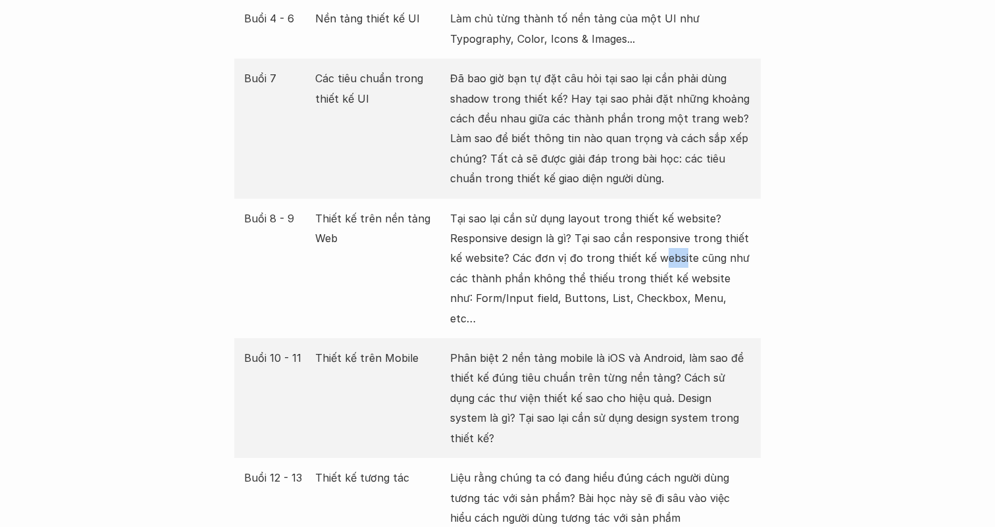
scroll to position [2083, 0]
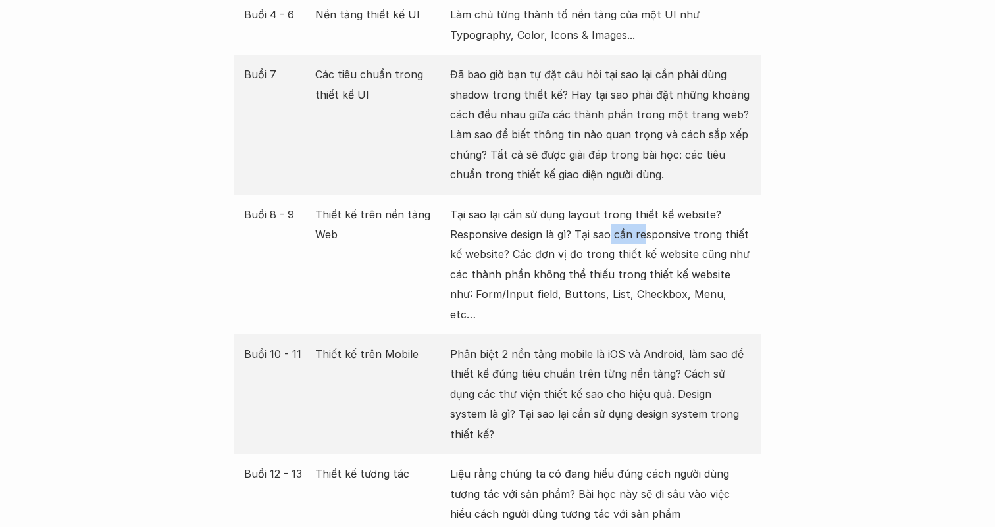
drag, startPoint x: 609, startPoint y: 222, endPoint x: 647, endPoint y: 223, distance: 37.5
click at [646, 223] on p "Tại sao lại cần sử dụng layout trong thiết kế website? Responsive design là gì?…" at bounding box center [600, 265] width 301 height 120
drag, startPoint x: 667, startPoint y: 229, endPoint x: 609, endPoint y: 231, distance: 58.6
click at [657, 229] on p "Tại sao lại cần sử dụng layout trong thiết kế website? Responsive design là gì?…" at bounding box center [600, 265] width 301 height 120
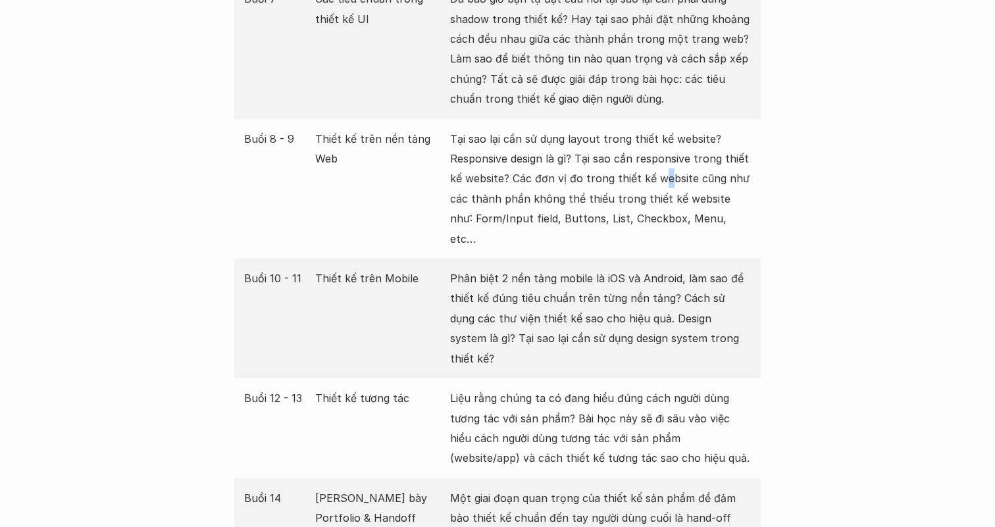
scroll to position [2194, 0]
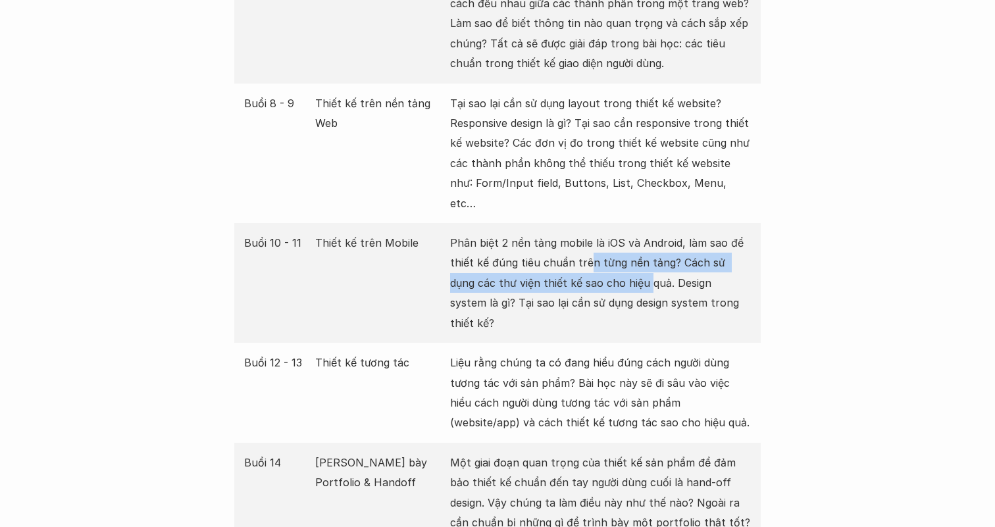
drag, startPoint x: 587, startPoint y: 229, endPoint x: 620, endPoint y: 234, distance: 33.2
click at [619, 234] on p "Phân biệt 2 nền tảng mobile là iOS và Android, làm sao để thiết kế đúng tiêu ch…" at bounding box center [600, 283] width 301 height 100
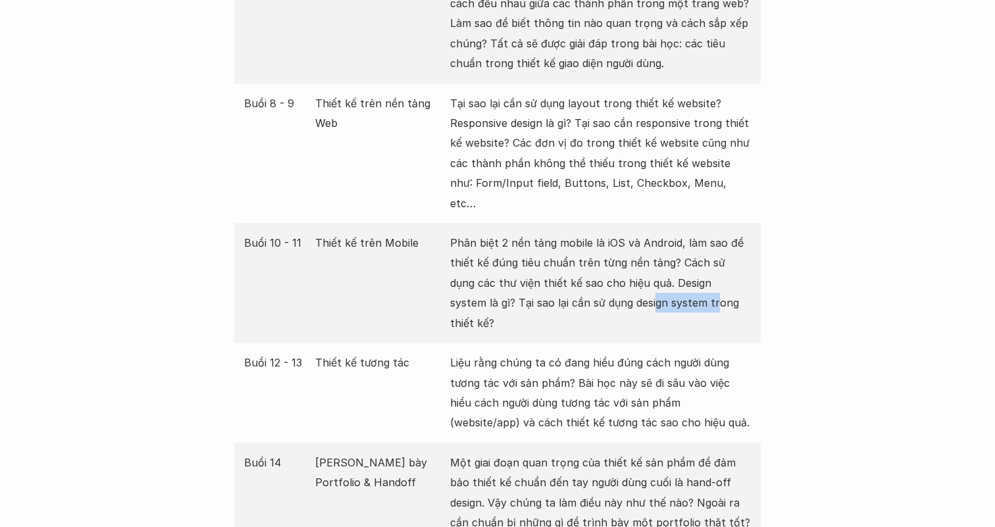
drag, startPoint x: 652, startPoint y: 256, endPoint x: 577, endPoint y: 259, distance: 75.1
click at [588, 259] on p "Phân biệt 2 nền tảng mobile là iOS và Android, làm sao để thiết kế đúng tiêu ch…" at bounding box center [600, 283] width 301 height 100
drag, startPoint x: 575, startPoint y: 315, endPoint x: 634, endPoint y: 327, distance: 61.2
click at [634, 353] on p "Liệu rằng chúng ta có đang hiểu đúng cách người dùng tương tác với sản phẩm? Bà…" at bounding box center [600, 393] width 301 height 80
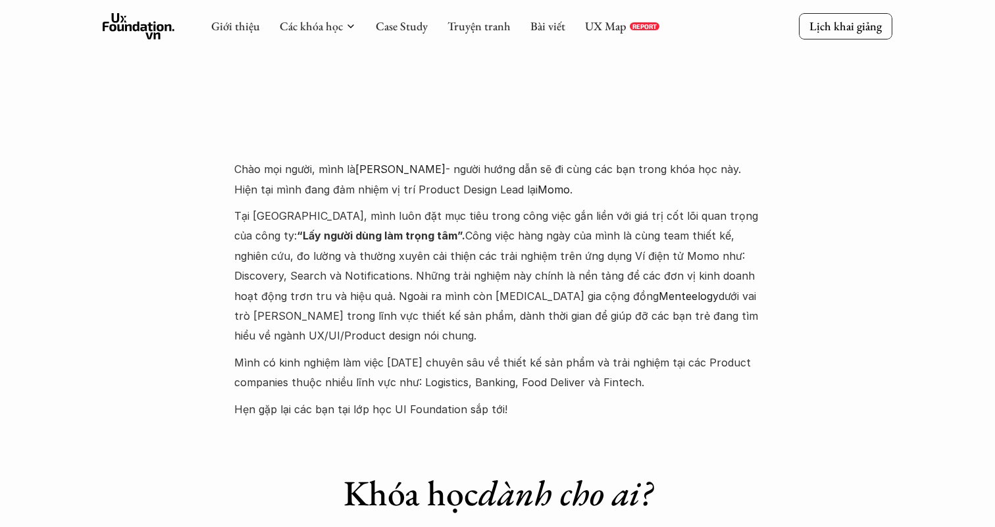
scroll to position [3199, 0]
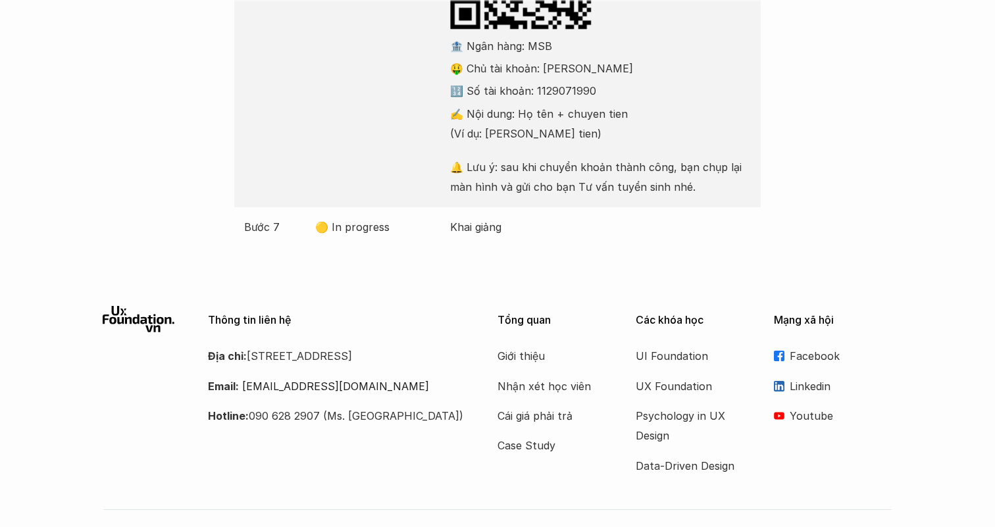
scroll to position [717, 0]
